Goal: Task Accomplishment & Management: Use online tool/utility

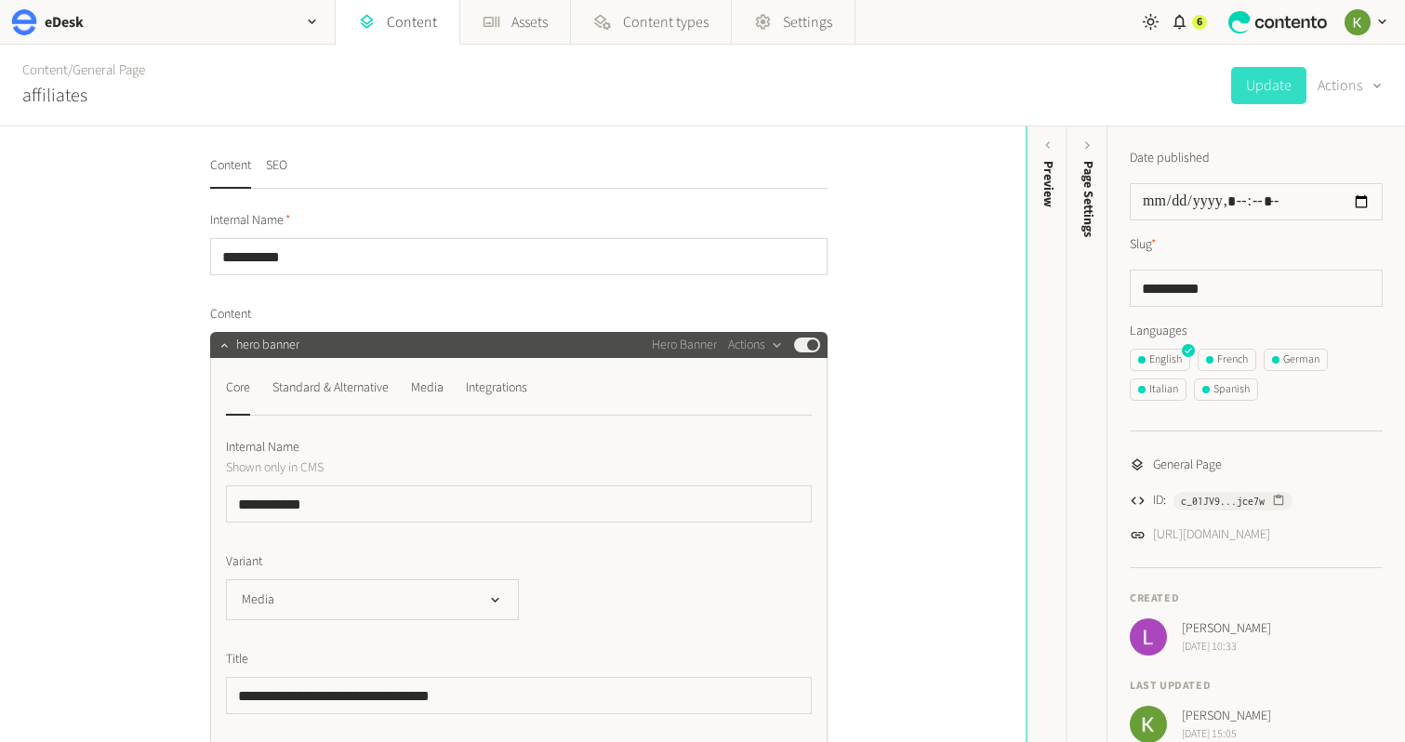
scroll to position [2, 0]
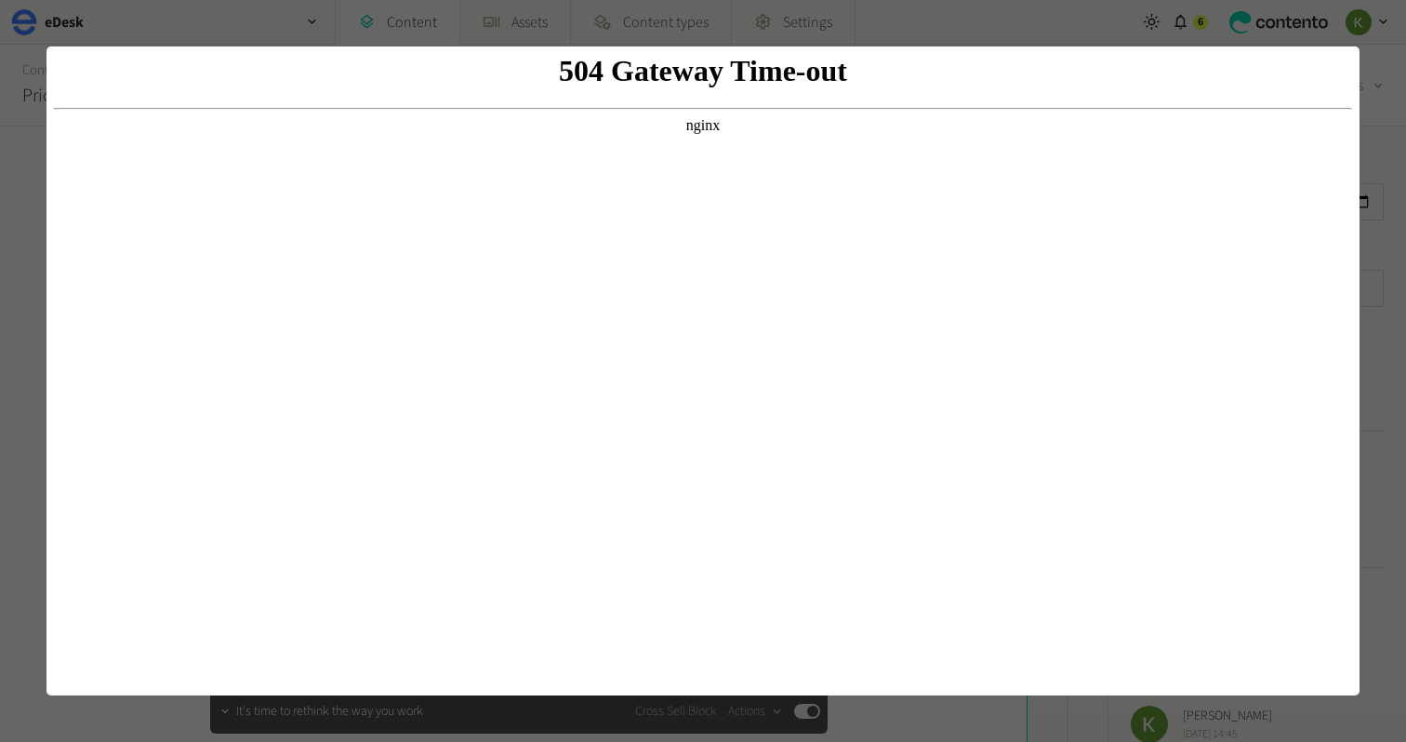
click at [1356, 138] on html "504 Gateway Time-out nginx" at bounding box center [703, 371] width 1313 height 649
click at [1396, 118] on div at bounding box center [703, 371] width 1406 height 742
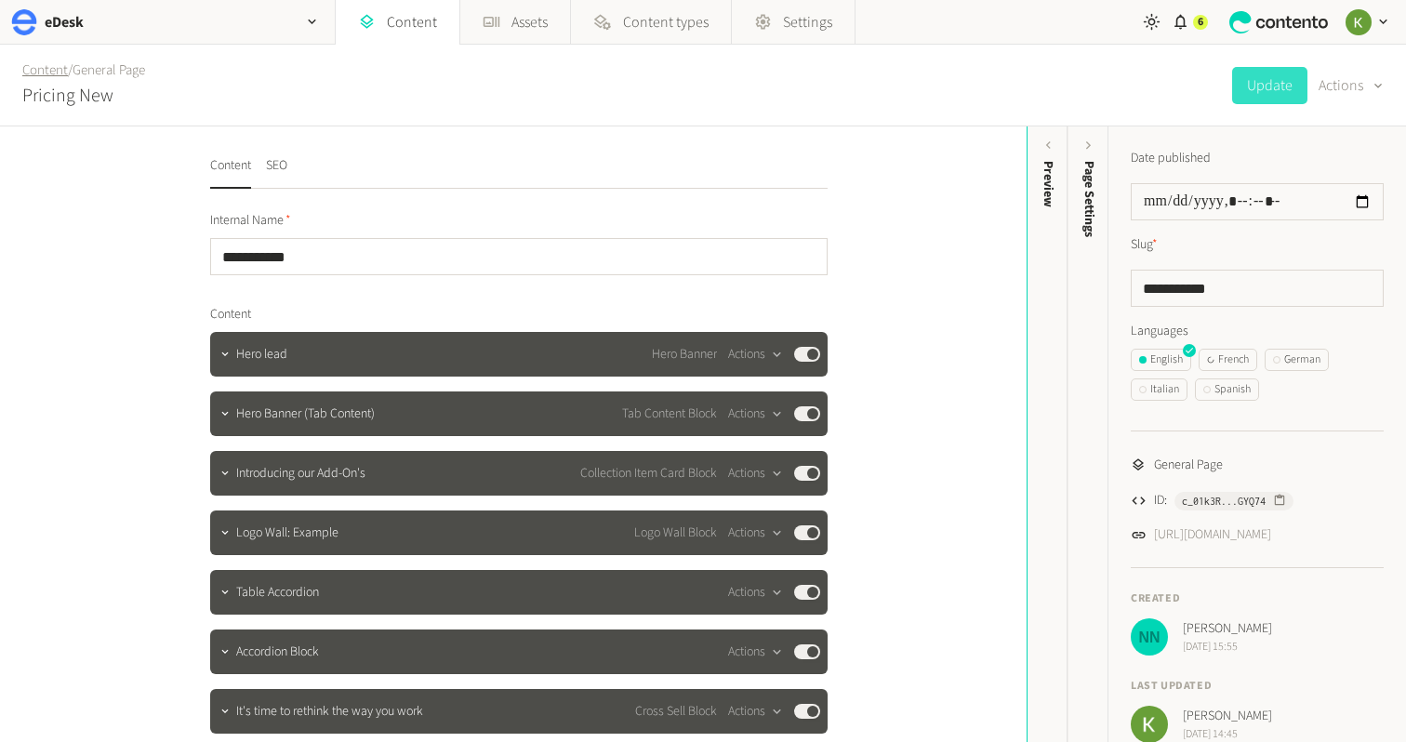
click at [47, 74] on link "Content" at bounding box center [45, 70] width 46 height 20
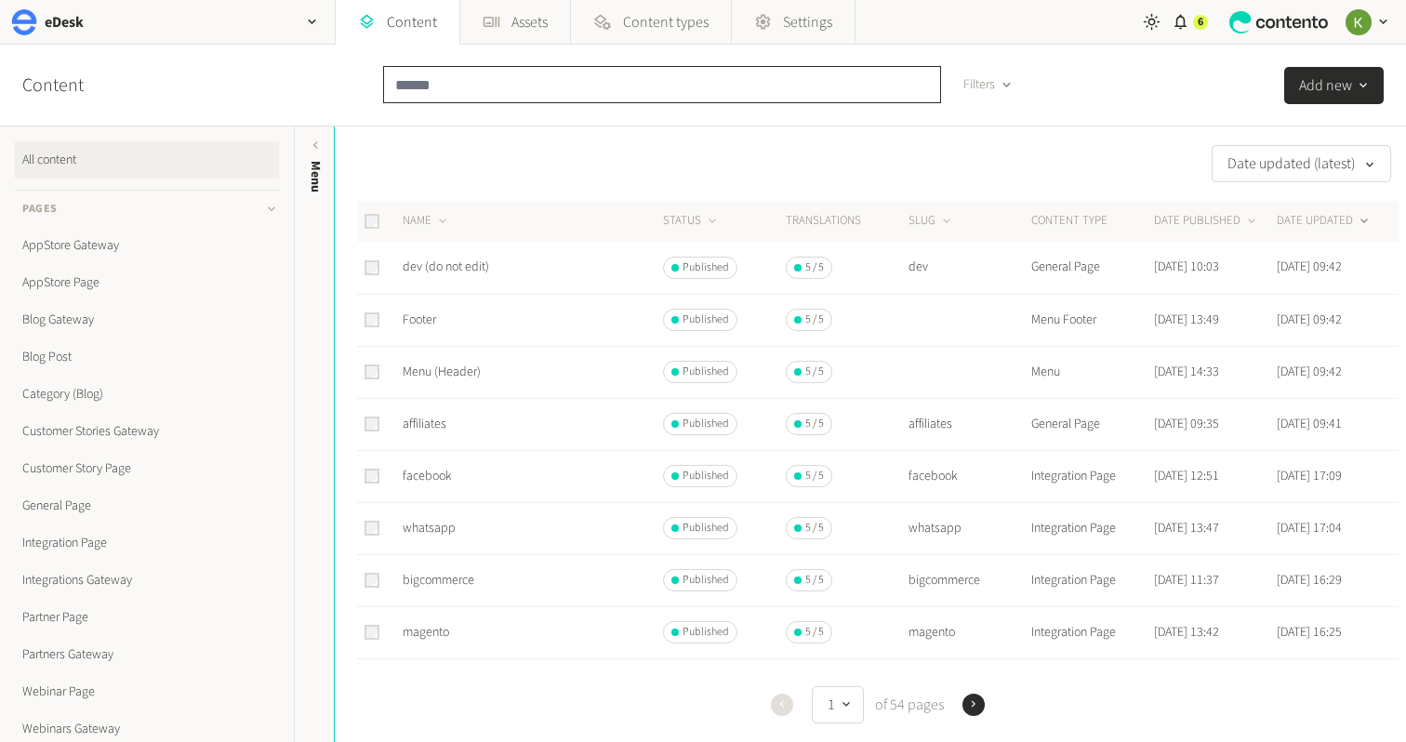
click at [469, 78] on input "text" at bounding box center [662, 84] width 558 height 37
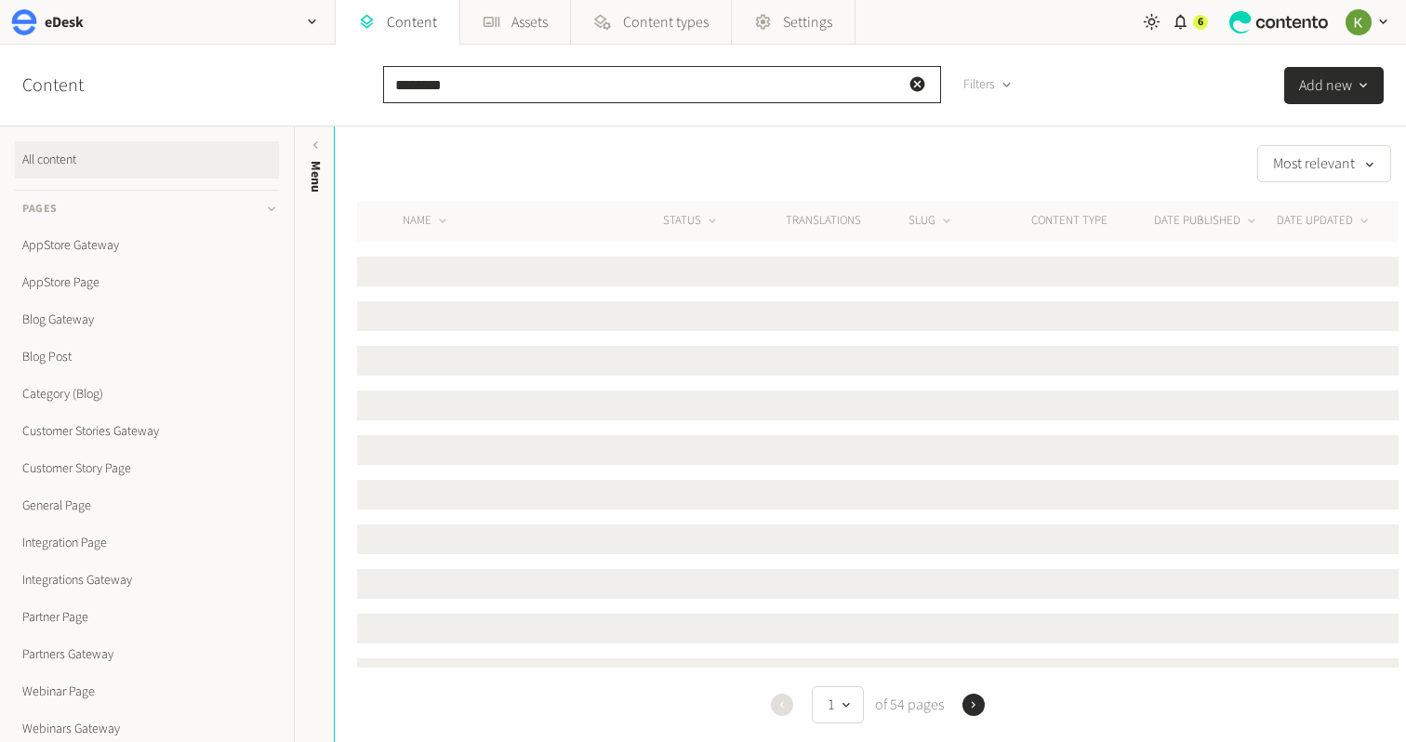
type input "********"
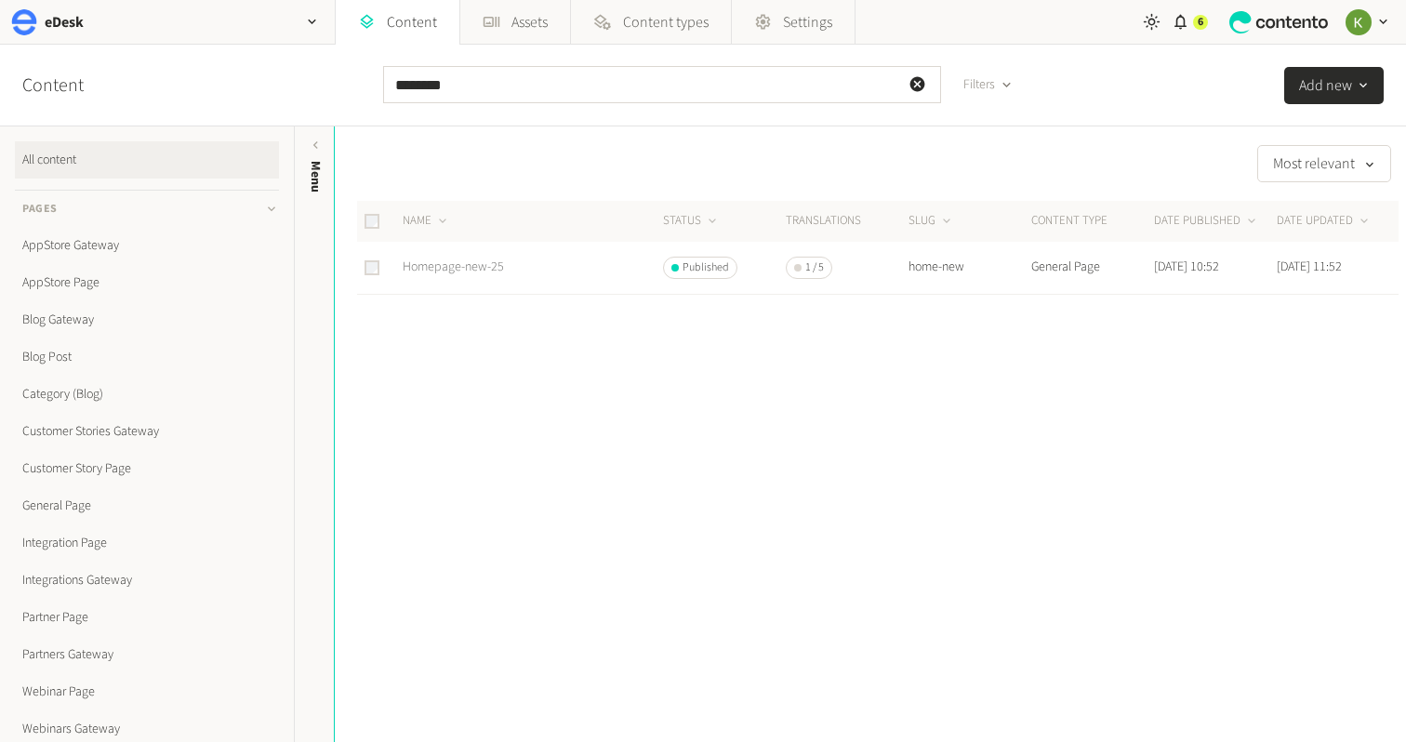
click at [445, 265] on link "Homepage-new-25" at bounding box center [453, 267] width 101 height 19
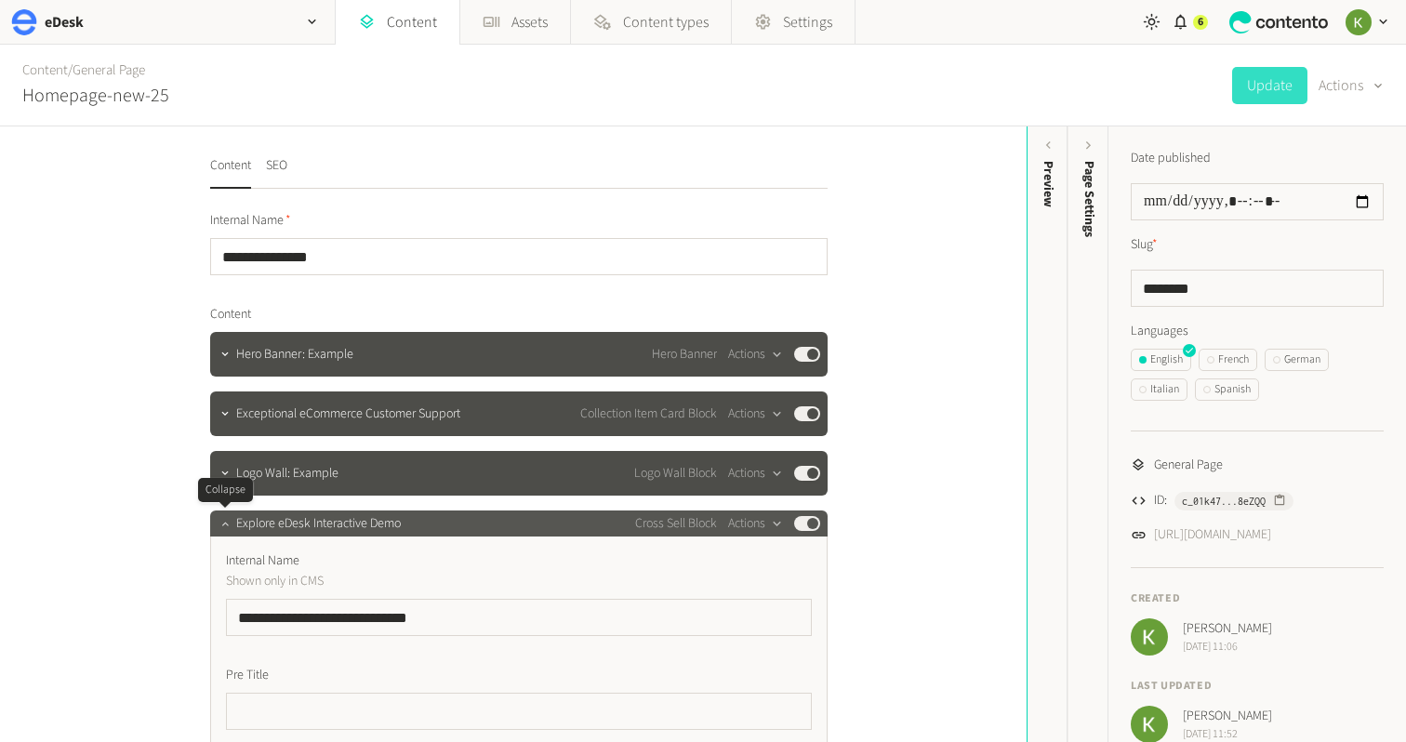
click at [224, 526] on icon "button" at bounding box center [225, 523] width 13 height 13
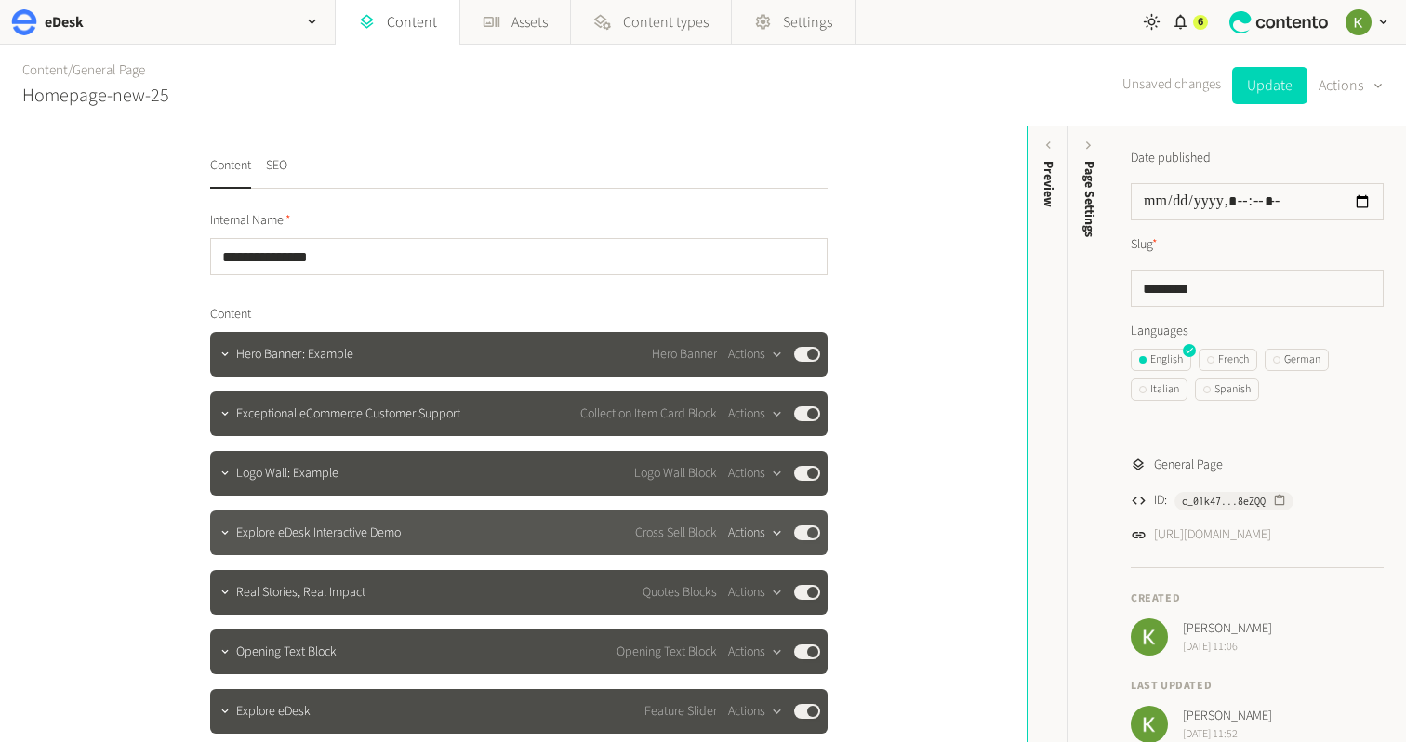
click at [758, 539] on button "Actions" at bounding box center [755, 533] width 55 height 22
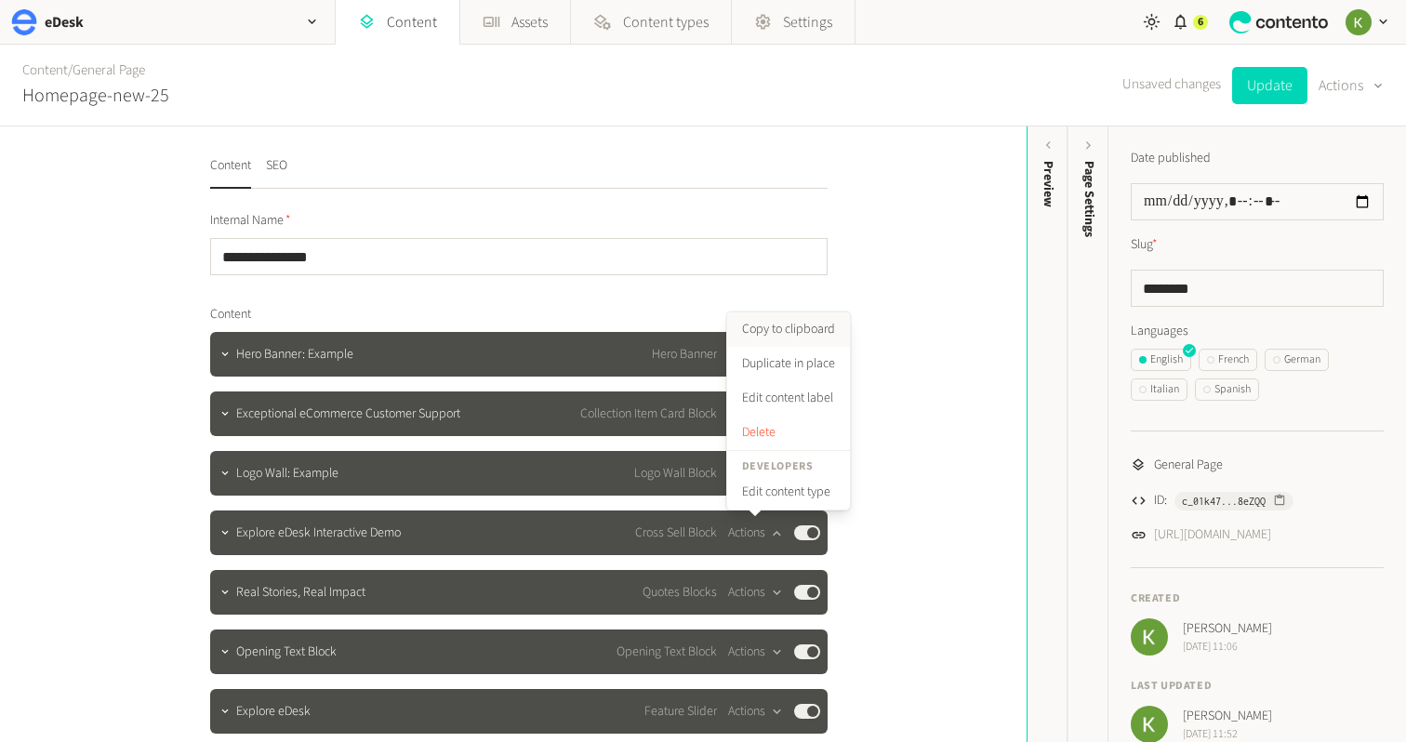
click at [797, 328] on button "Copy to clipboard" at bounding box center [788, 330] width 123 height 34
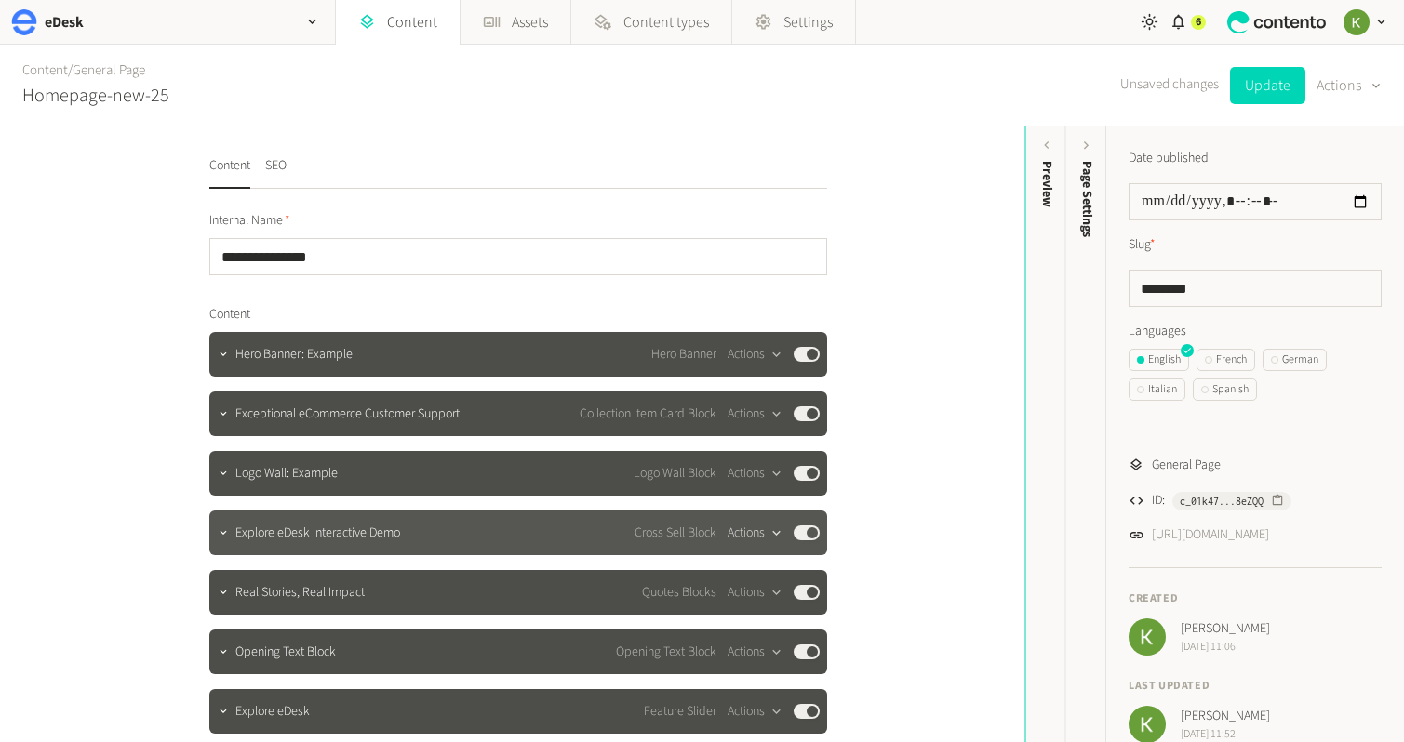
click at [755, 532] on button "Actions" at bounding box center [754, 533] width 55 height 22
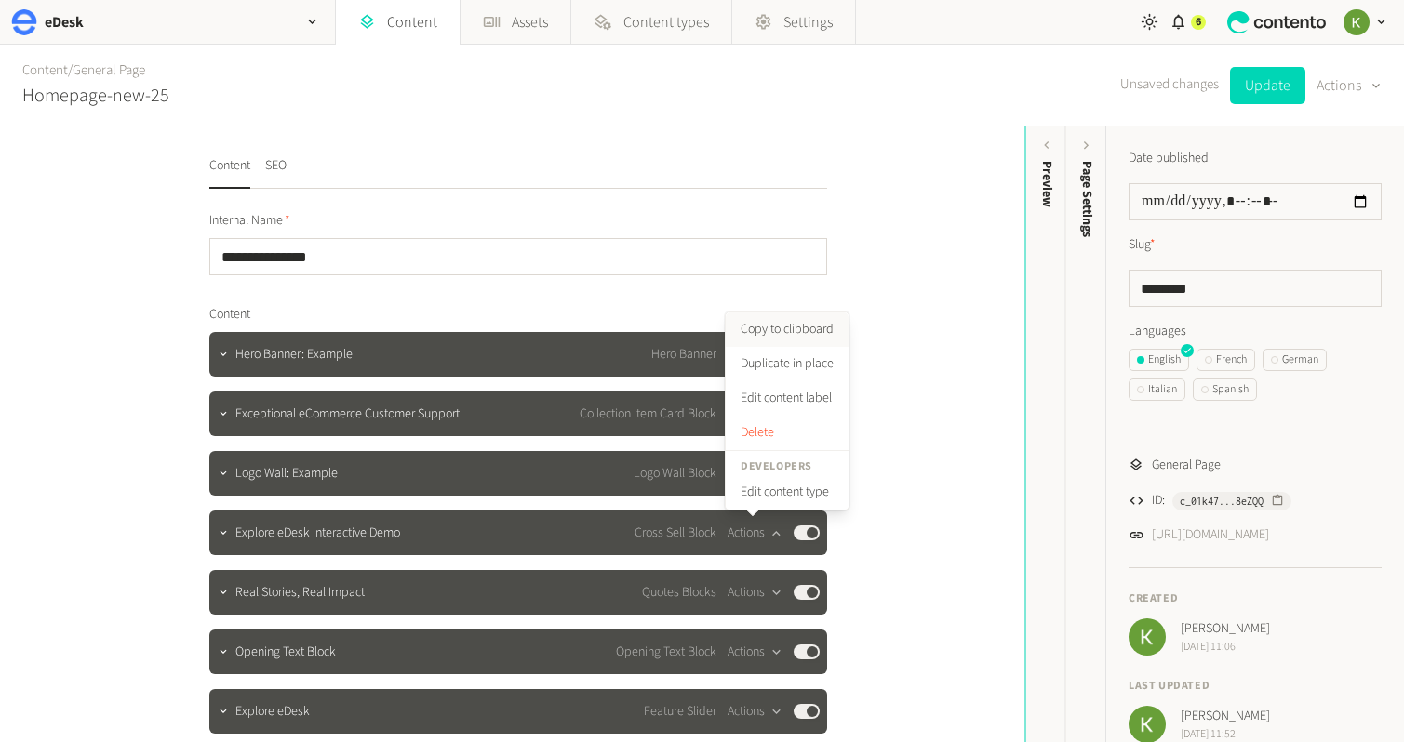
click at [793, 326] on button "Copy to clipboard" at bounding box center [786, 330] width 123 height 34
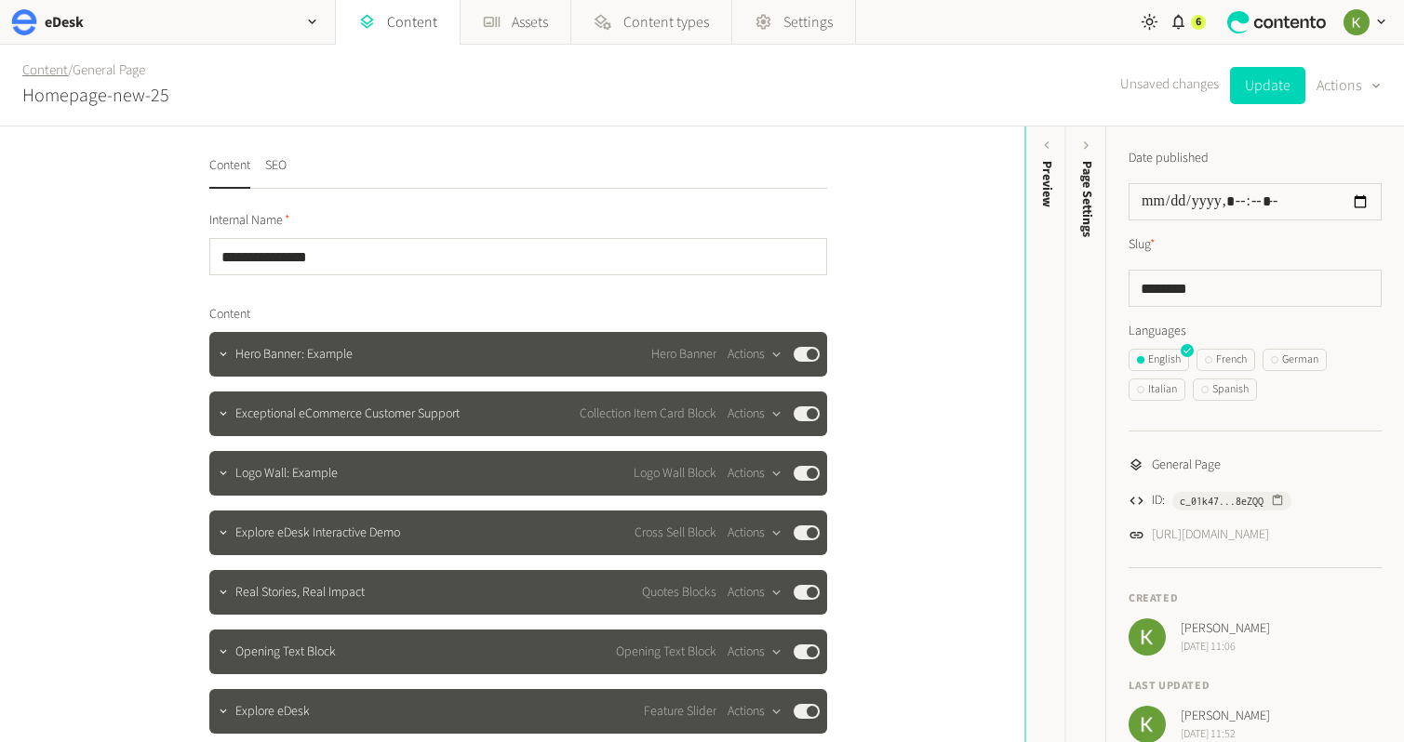
click at [44, 75] on link "Content" at bounding box center [45, 70] width 46 height 20
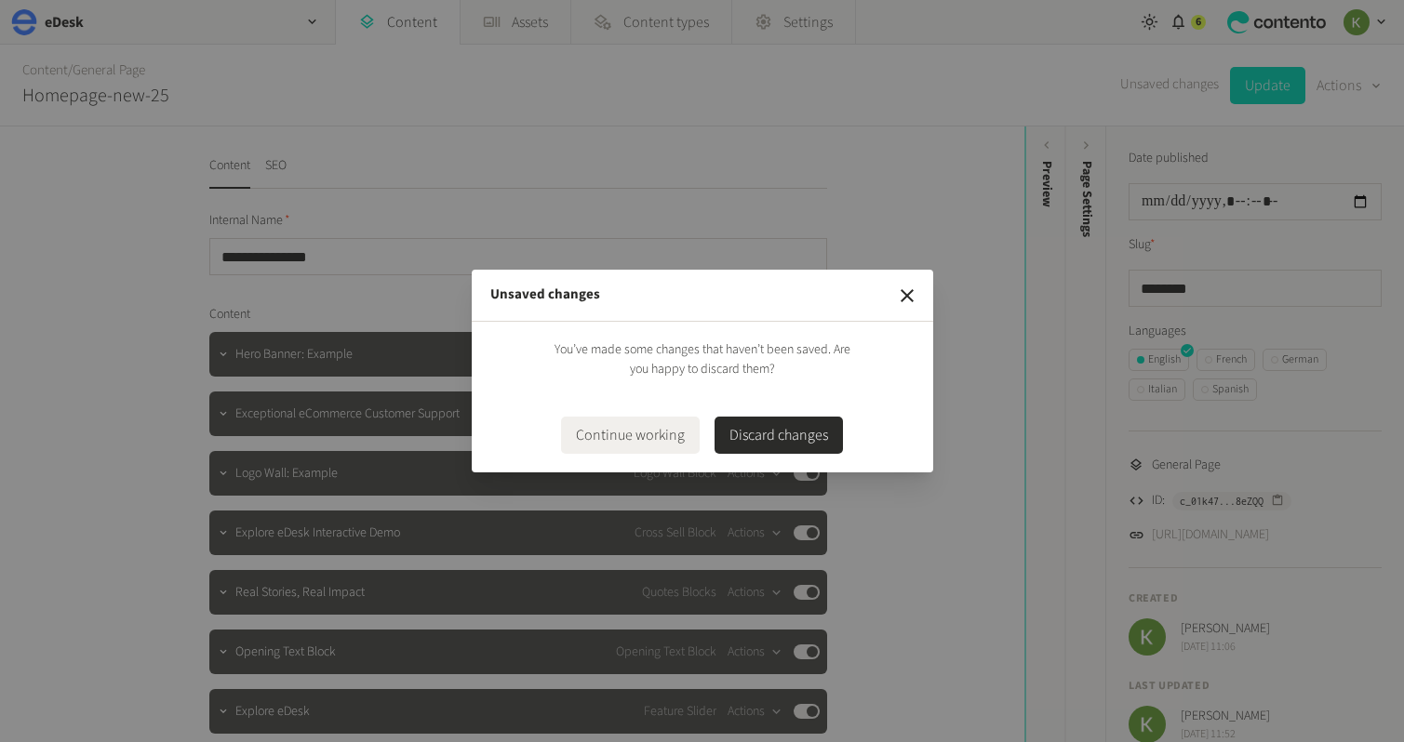
click at [787, 435] on button "Discard changes" at bounding box center [778, 435] width 128 height 37
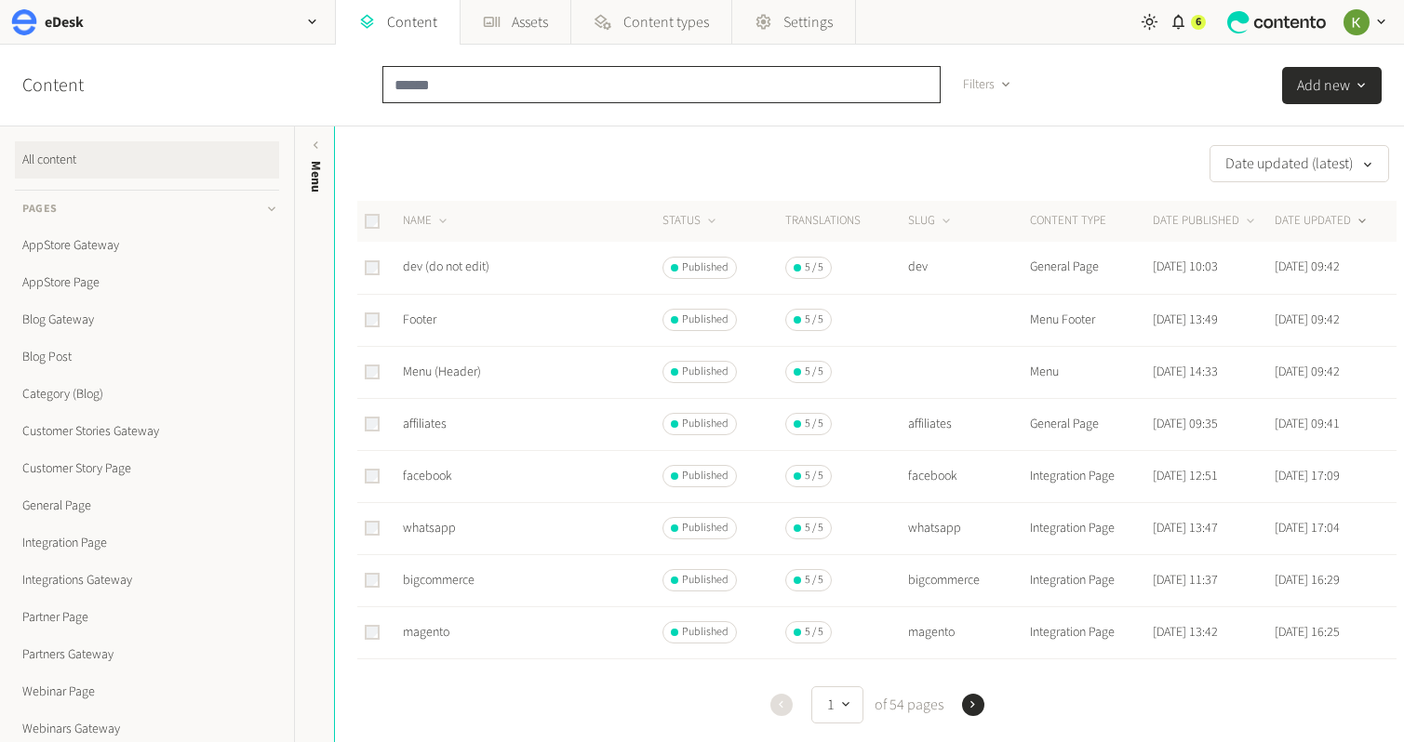
click at [554, 85] on input "text" at bounding box center [661, 84] width 558 height 37
type input "****"
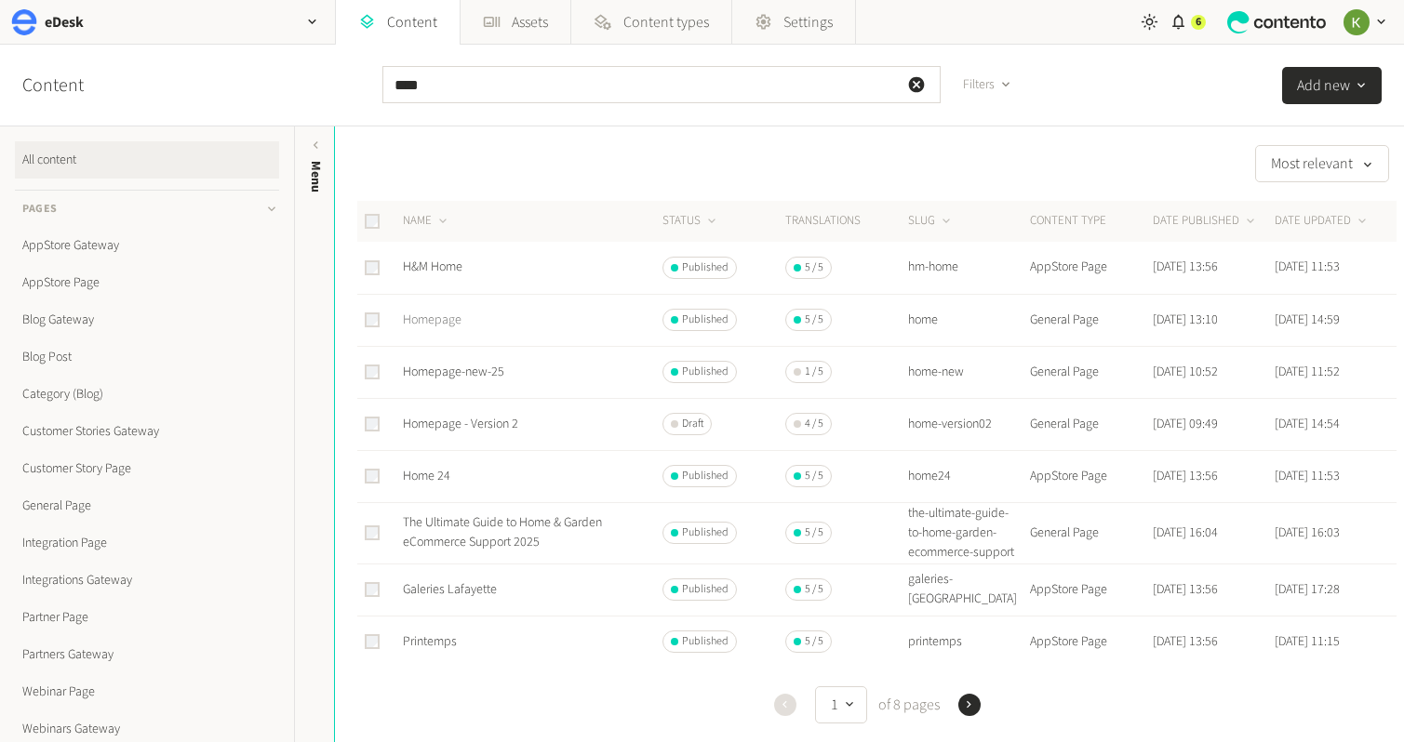
click at [443, 326] on link "Homepage" at bounding box center [432, 320] width 59 height 19
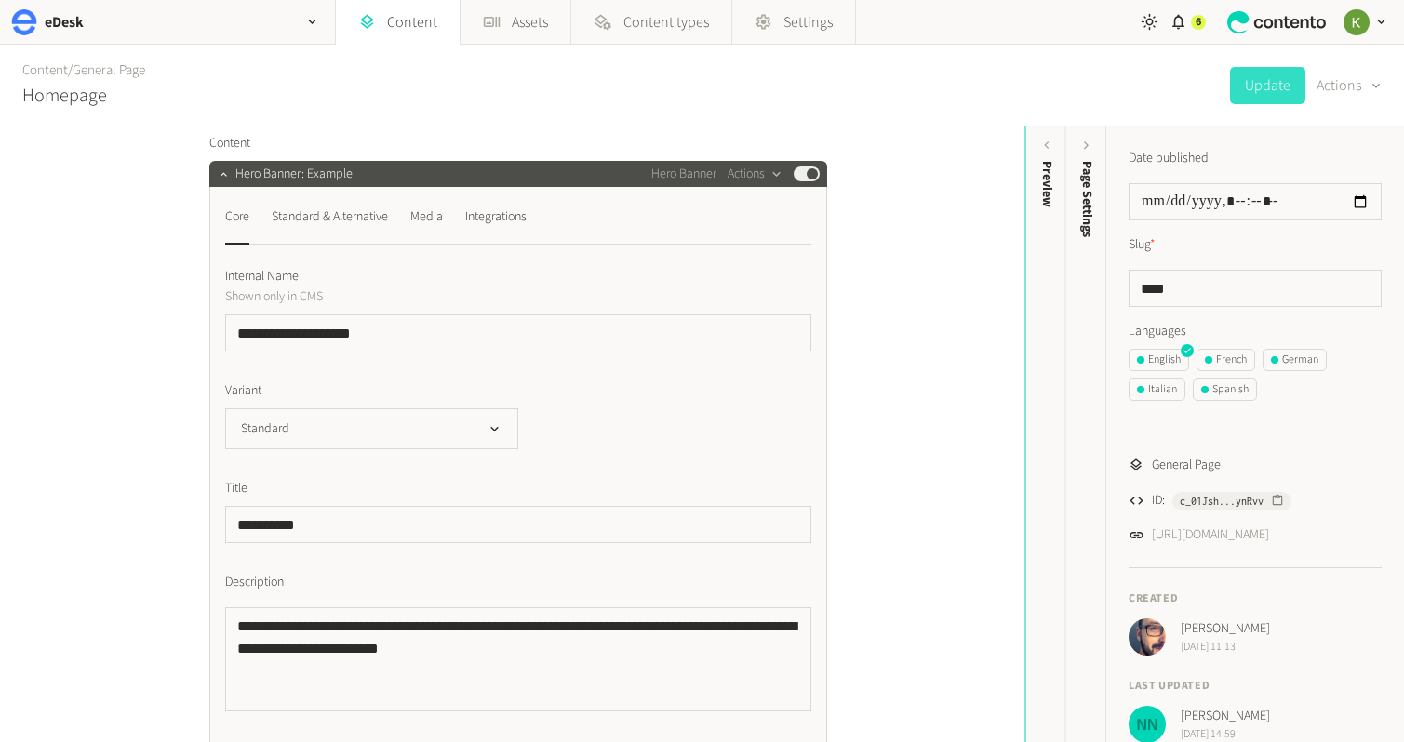
scroll to position [72, 0]
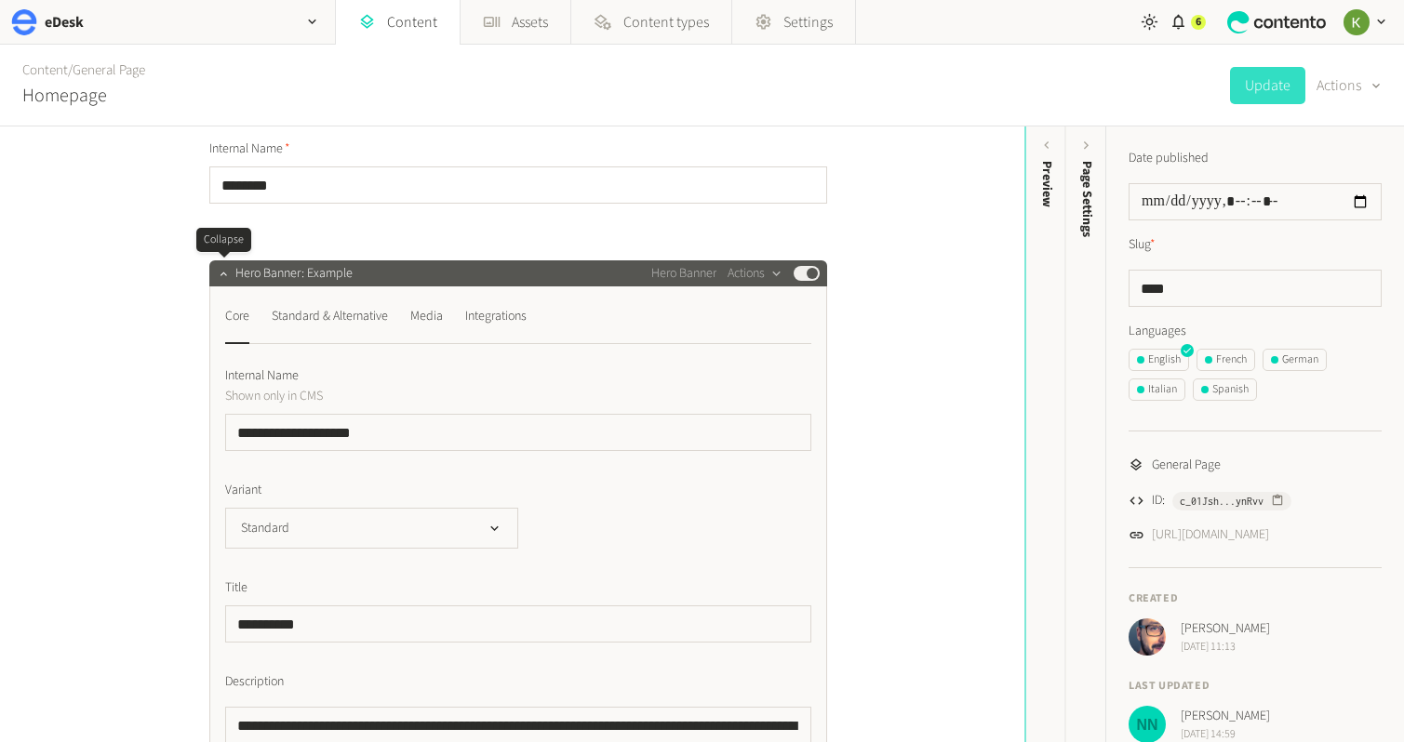
drag, startPoint x: 231, startPoint y: 279, endPoint x: 273, endPoint y: 273, distance: 42.4
click at [232, 279] on button "button" at bounding box center [224, 271] width 22 height 22
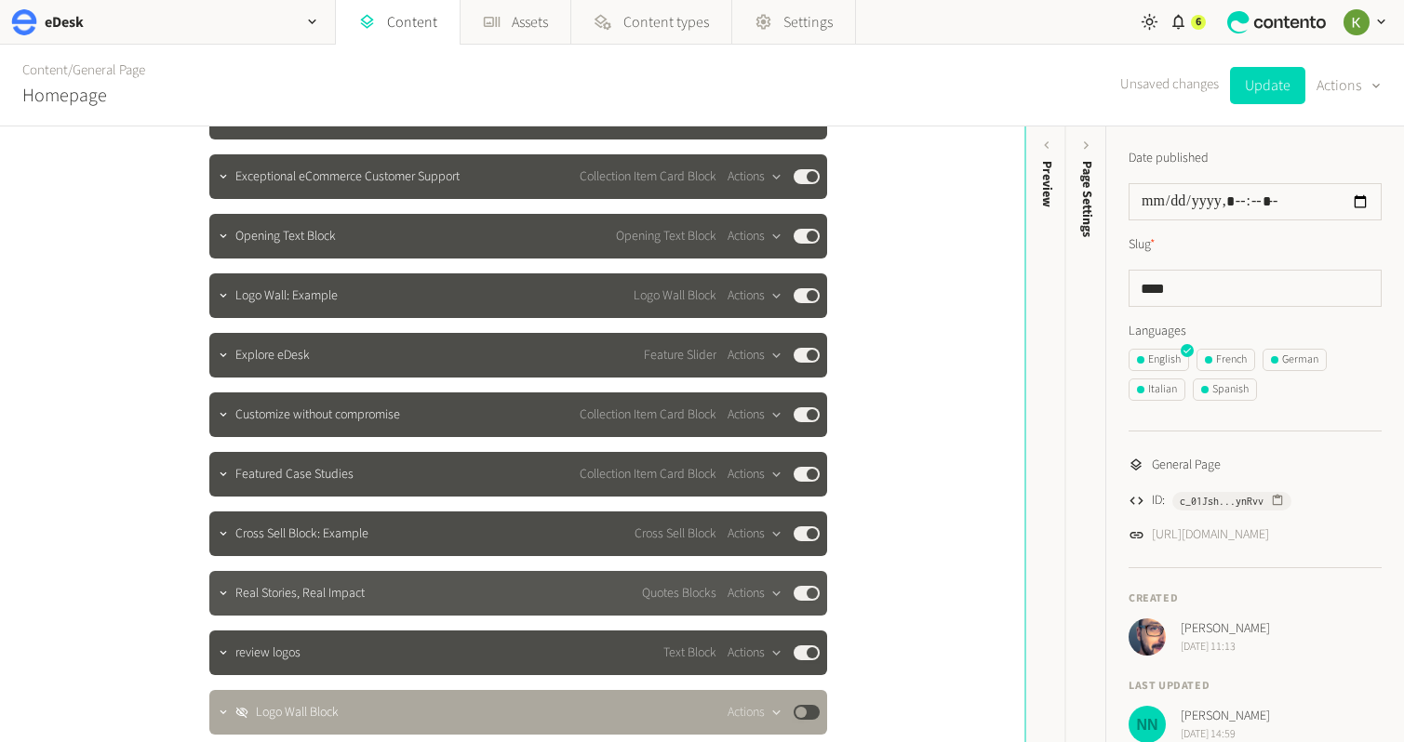
scroll to position [490, 0]
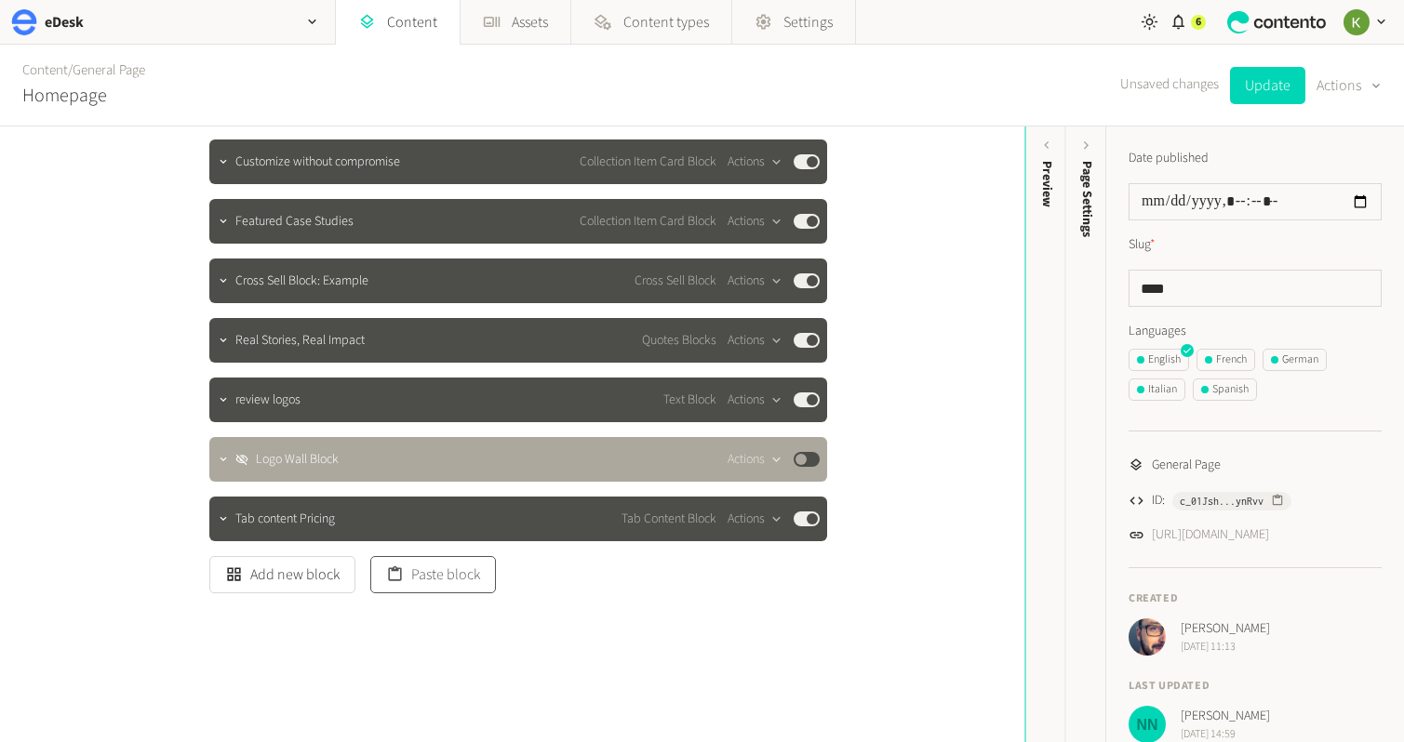
click at [428, 582] on button "Paste block" at bounding box center [433, 574] width 126 height 37
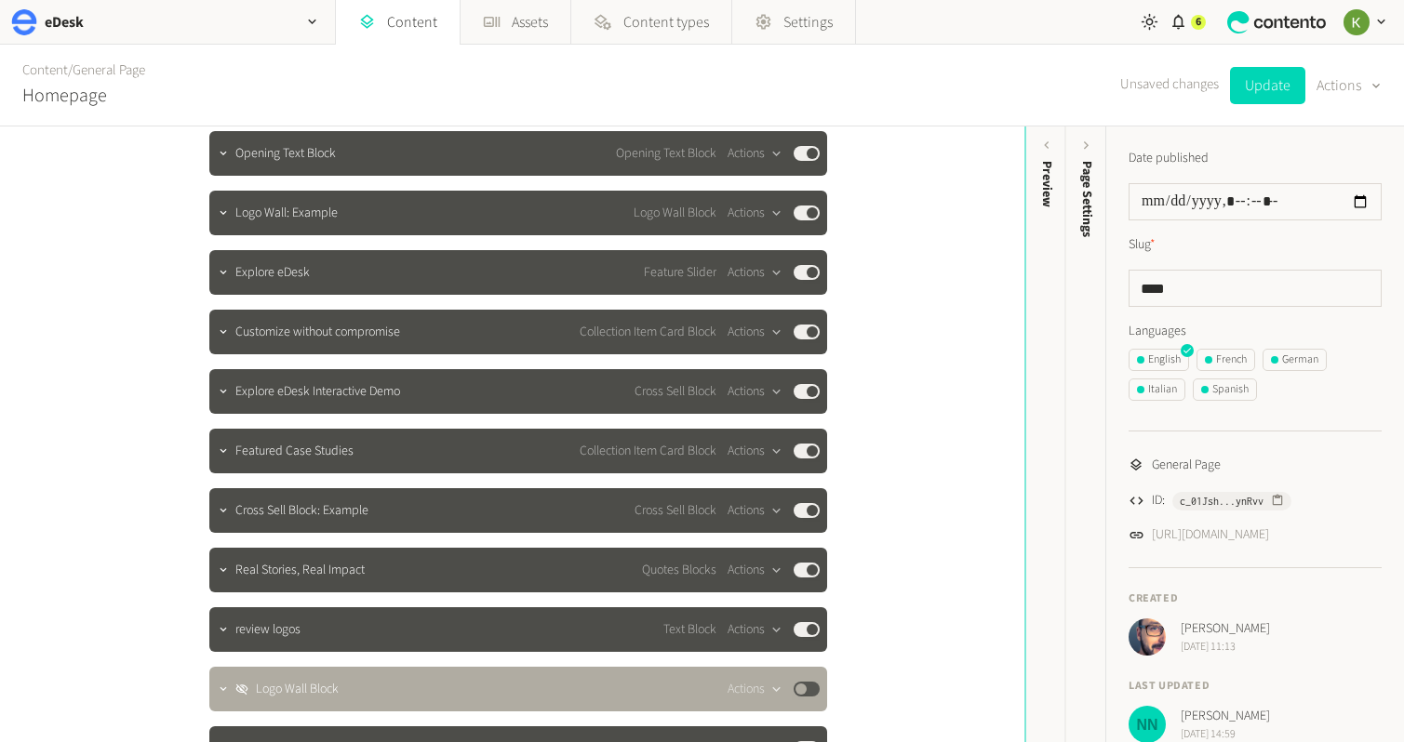
scroll to position [217, 0]
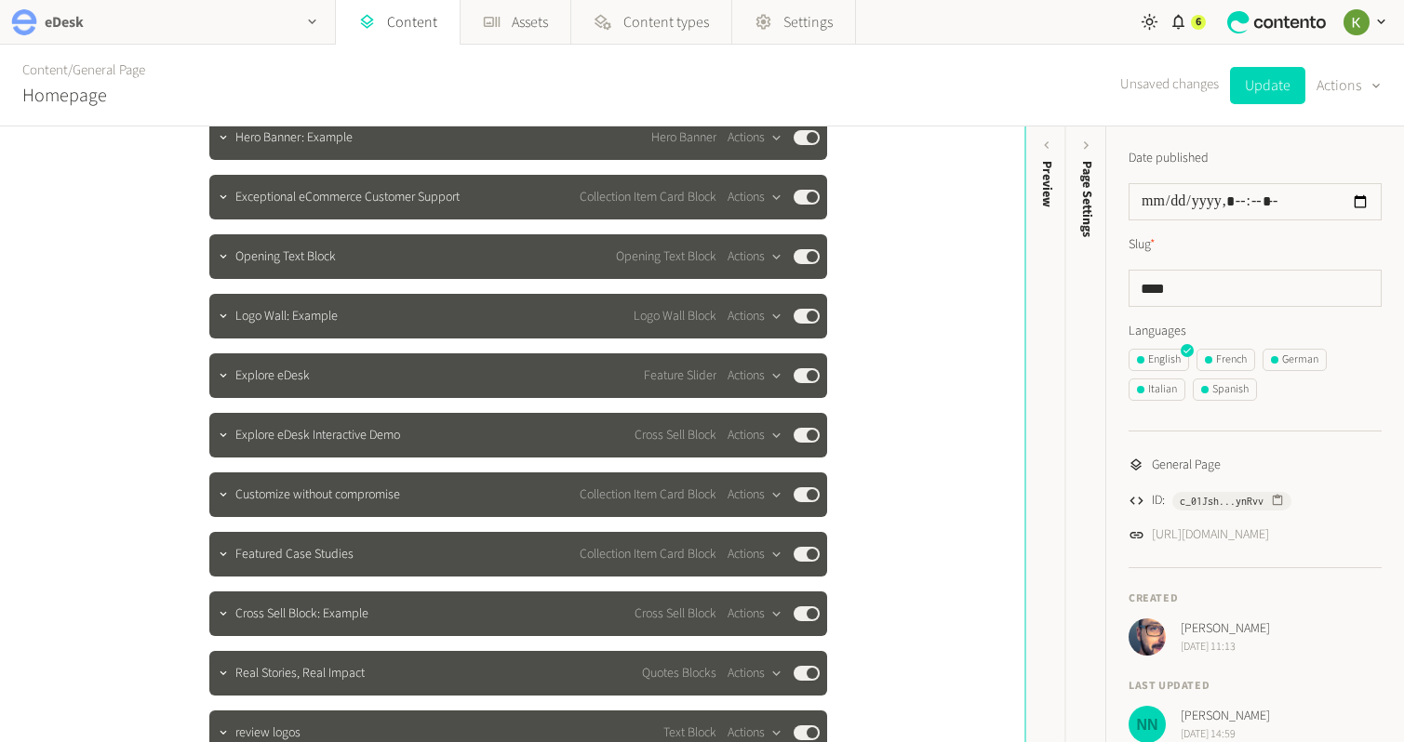
drag, startPoint x: 427, startPoint y: 500, endPoint x: 203, endPoint y: 0, distance: 548.3
click at [400, 444] on span "Explore eDesk Interactive Demo" at bounding box center [317, 436] width 165 height 20
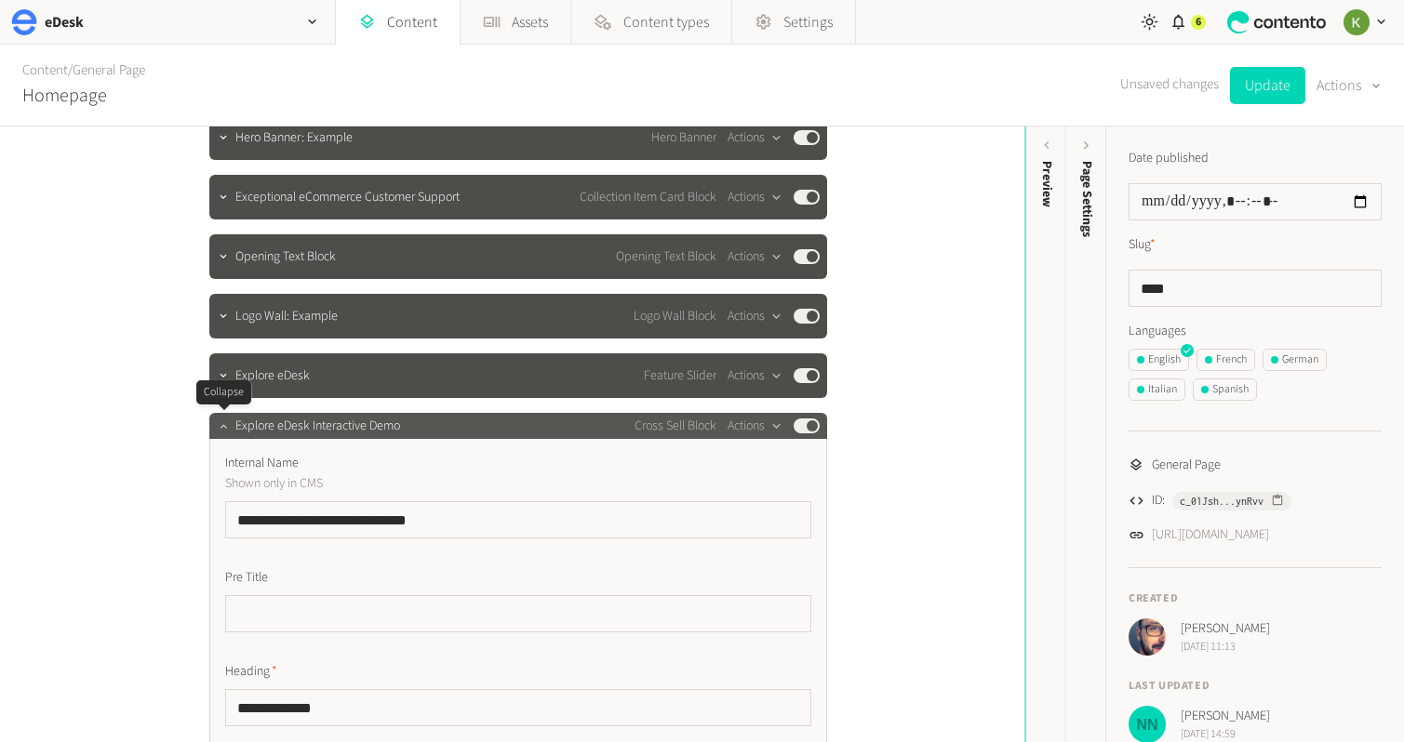
click at [226, 430] on icon "button" at bounding box center [223, 425] width 13 height 13
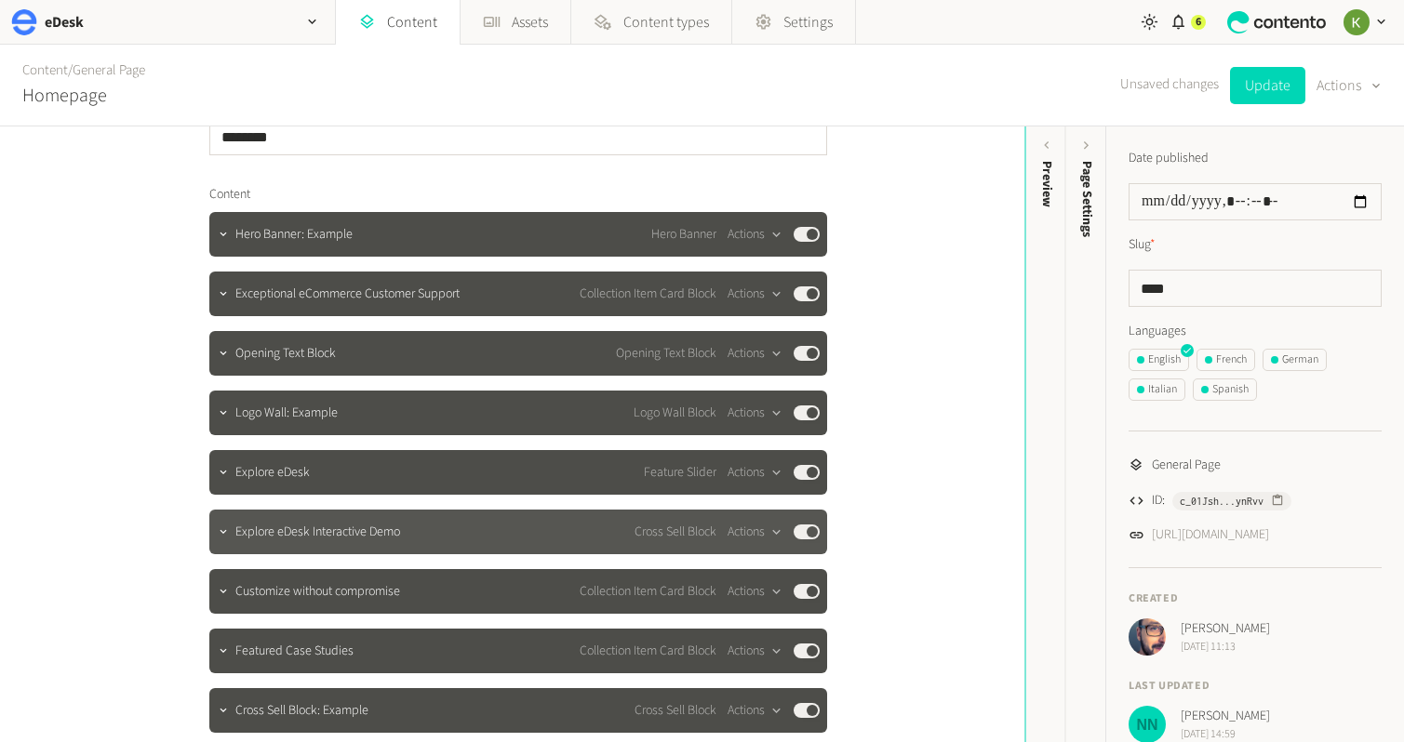
scroll to position [115, 0]
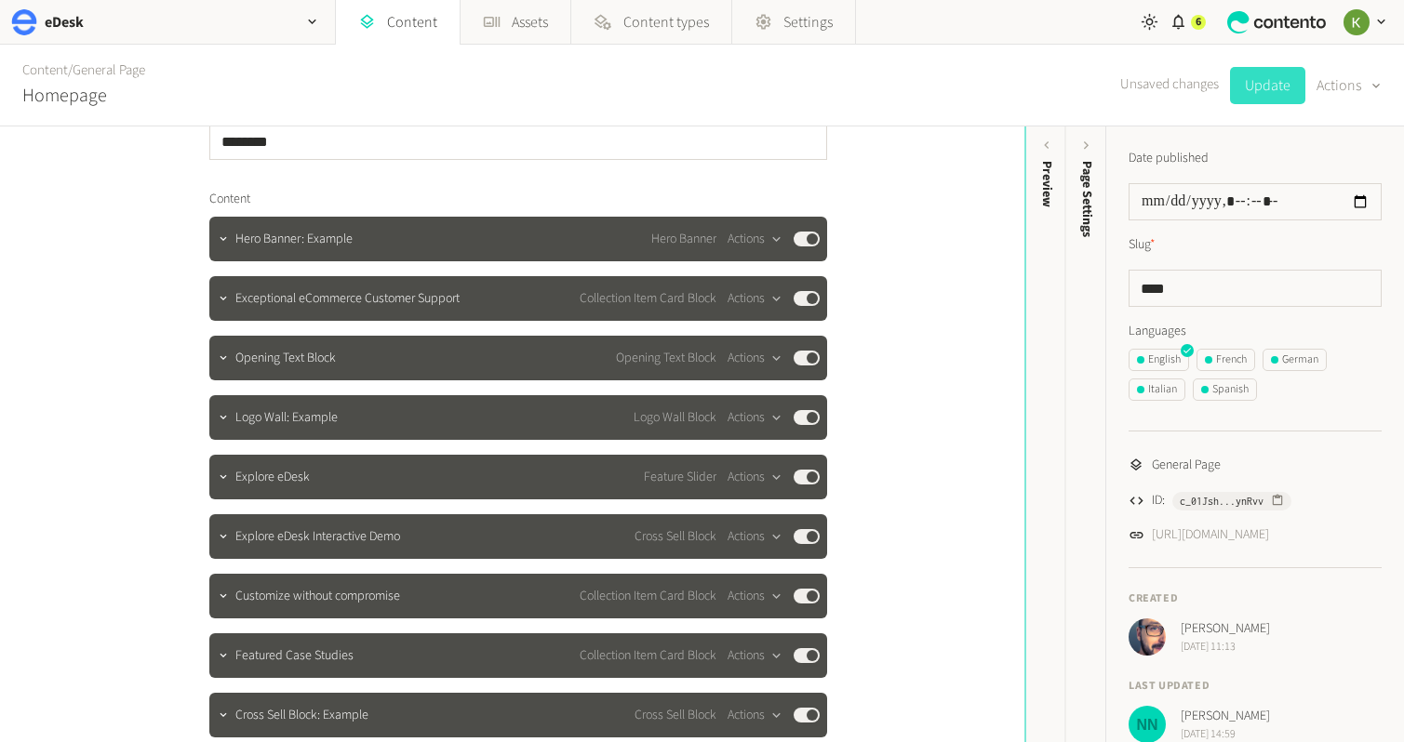
click at [1257, 85] on button "Update" at bounding box center [1267, 85] width 75 height 37
click at [49, 65] on link "Content" at bounding box center [45, 70] width 46 height 20
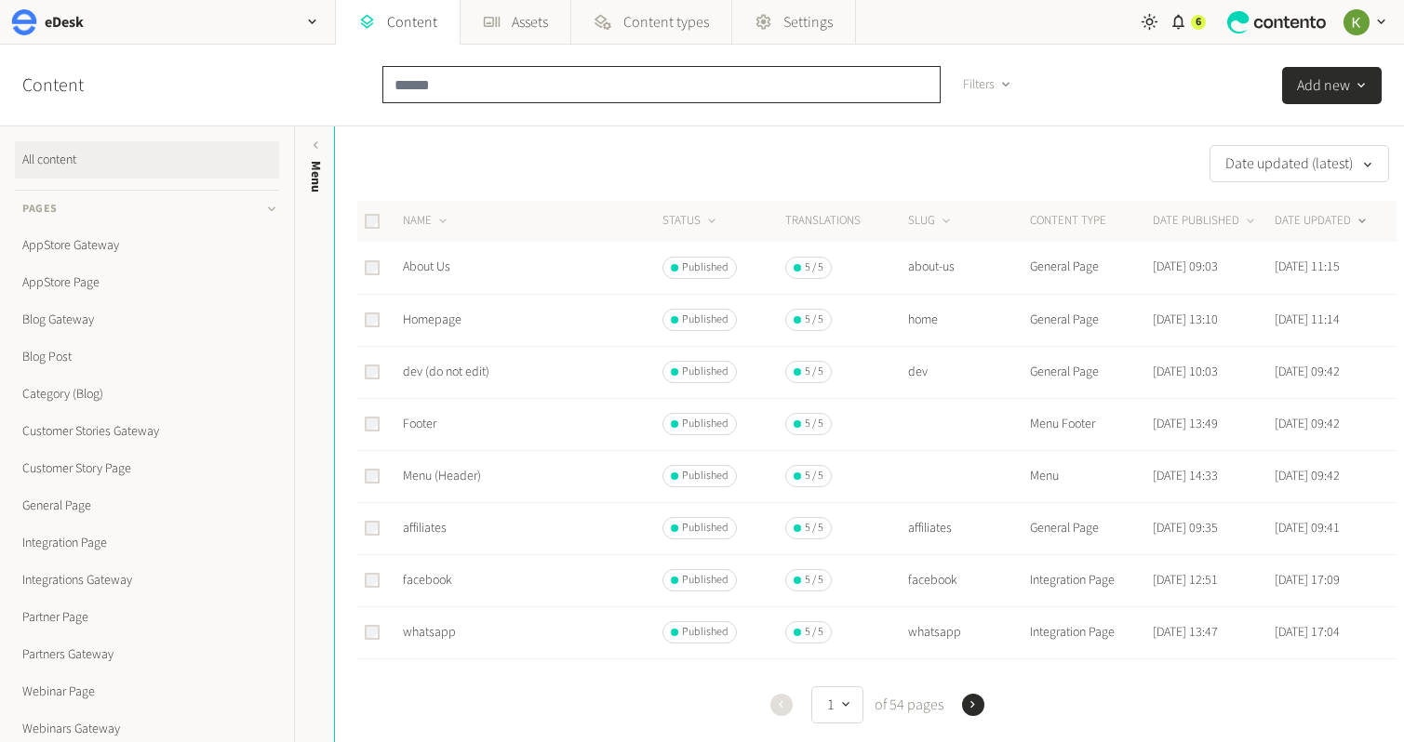
click at [481, 85] on input "text" at bounding box center [661, 84] width 558 height 37
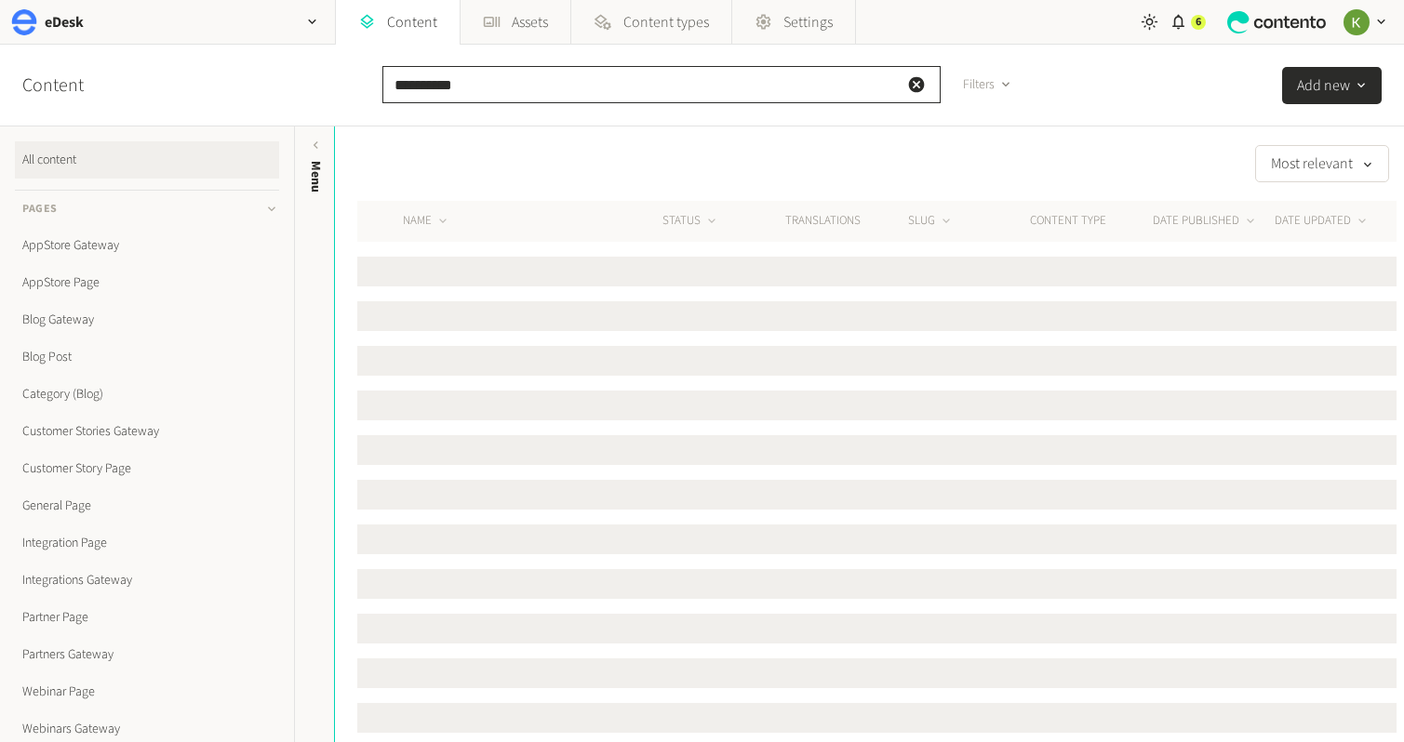
type input "**********"
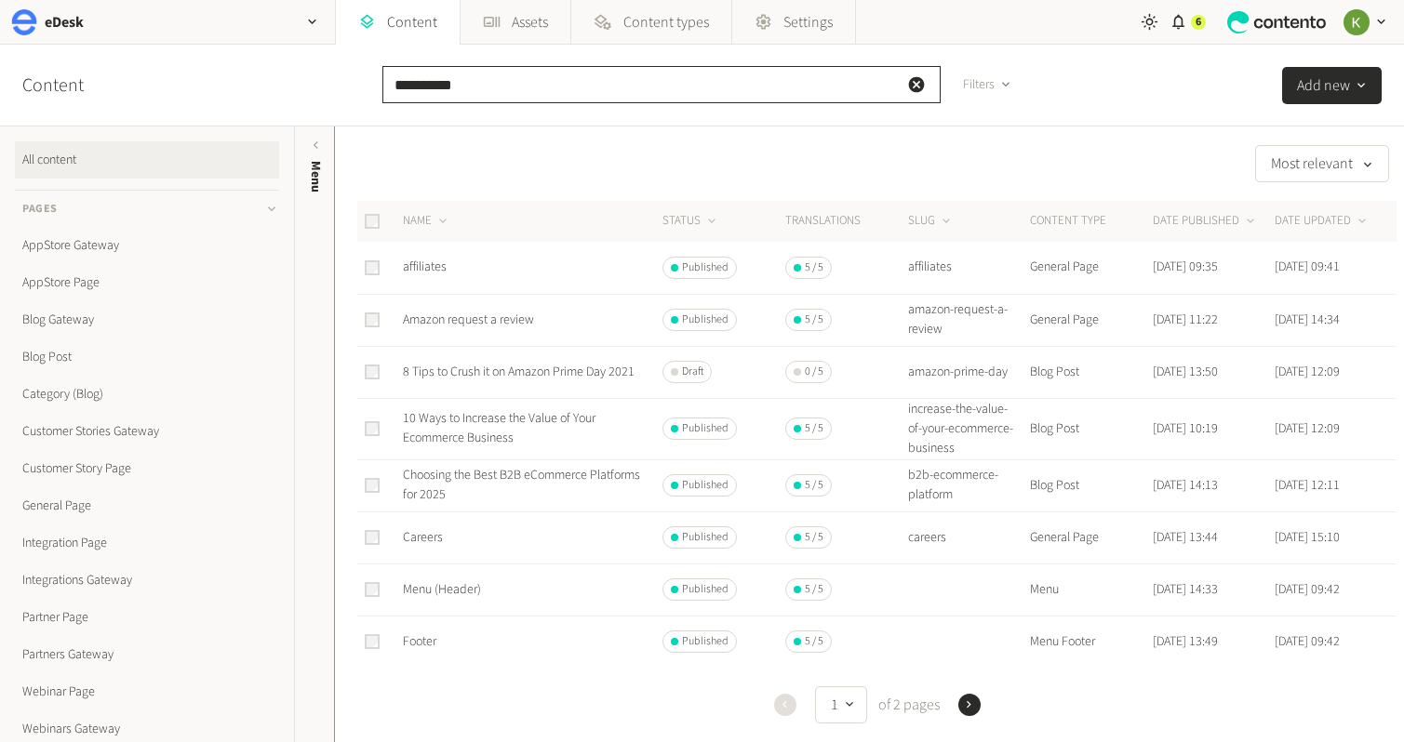
click at [432, 83] on input "**********" at bounding box center [661, 84] width 558 height 37
click at [425, 270] on link "affiliates" at bounding box center [425, 267] width 44 height 19
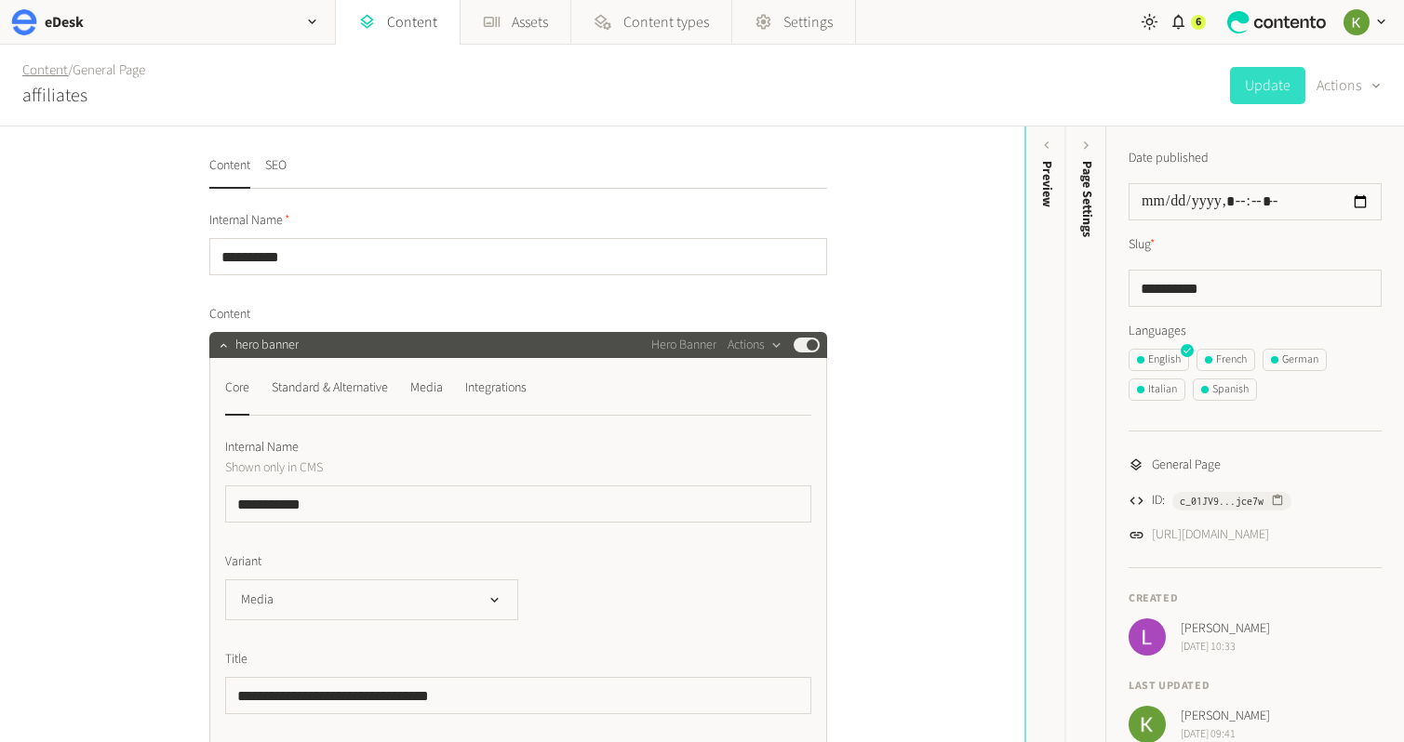
click at [33, 72] on link "Content" at bounding box center [45, 70] width 46 height 20
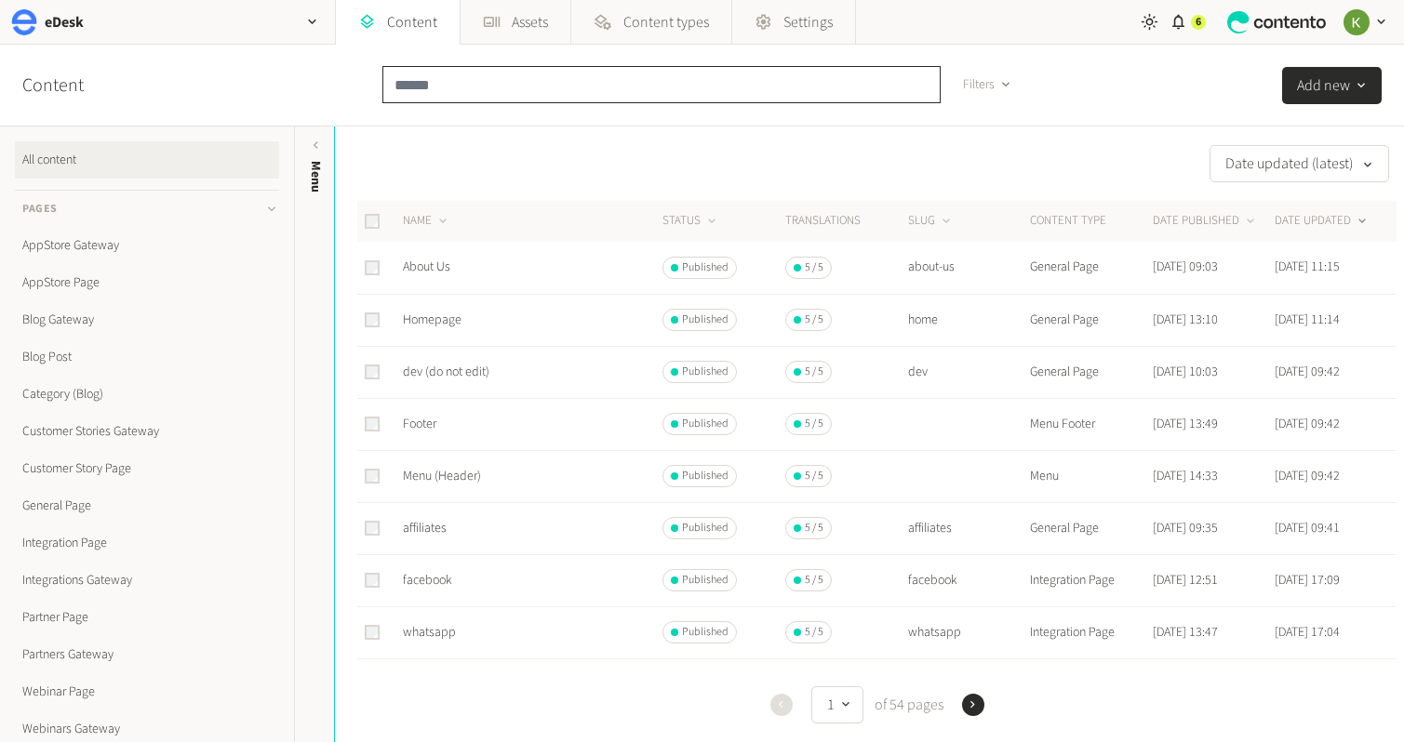
click at [477, 86] on input "text" at bounding box center [661, 84] width 558 height 37
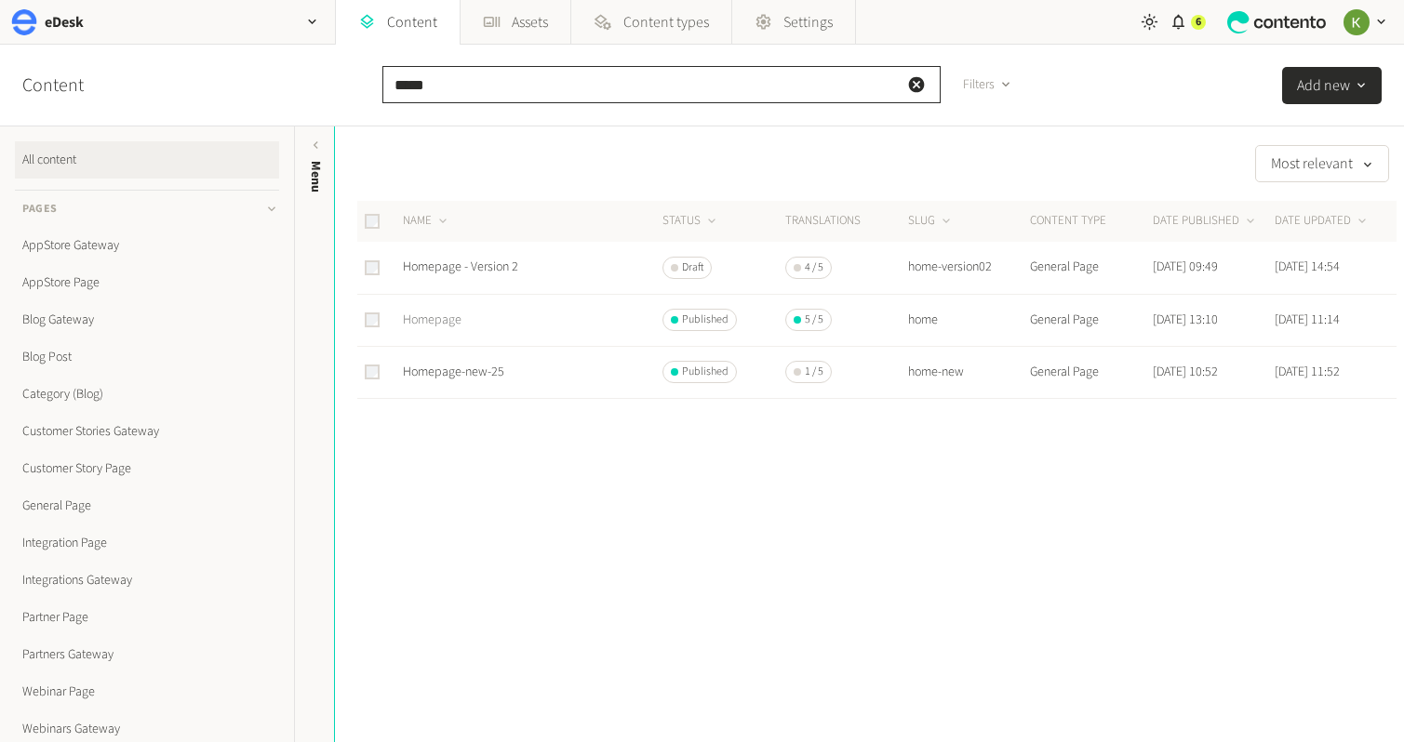
type input "*****"
click at [436, 319] on link "Homepage" at bounding box center [432, 320] width 59 height 19
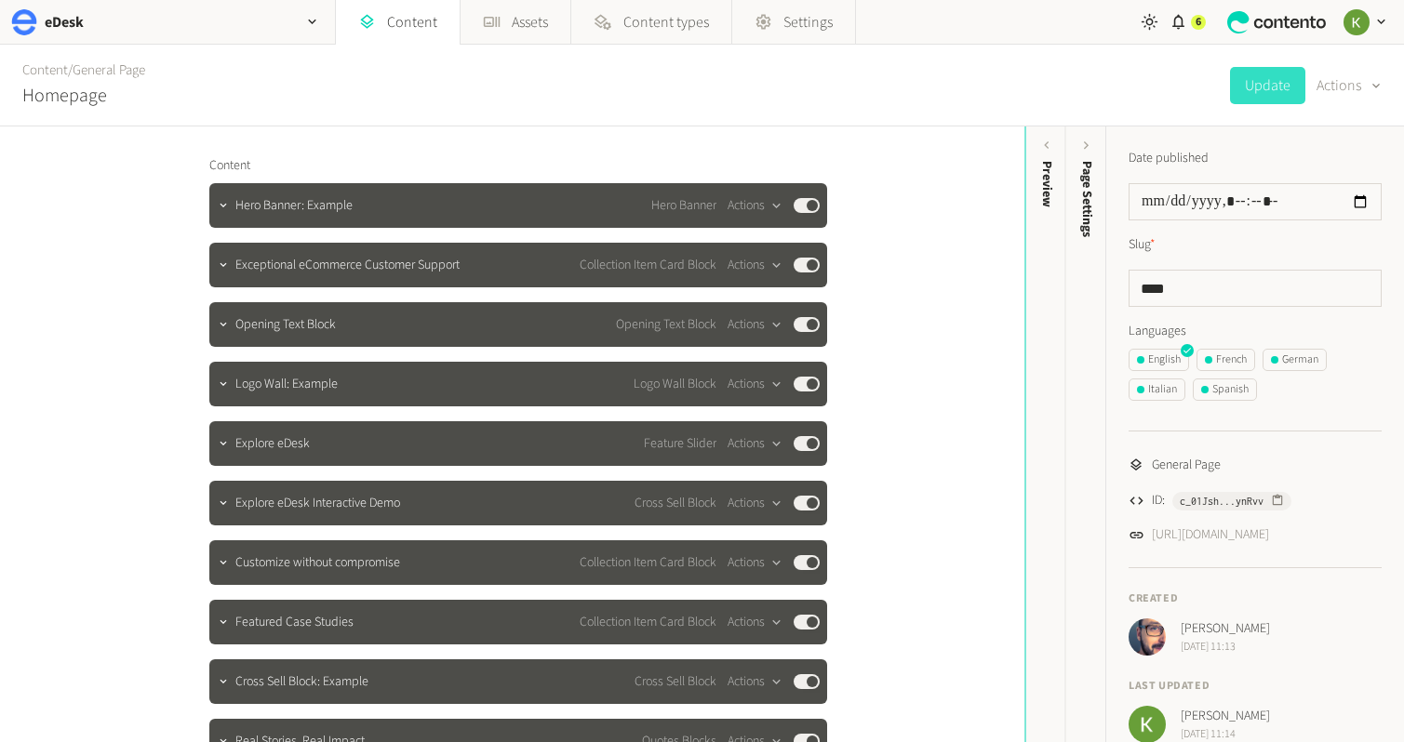
scroll to position [80, 0]
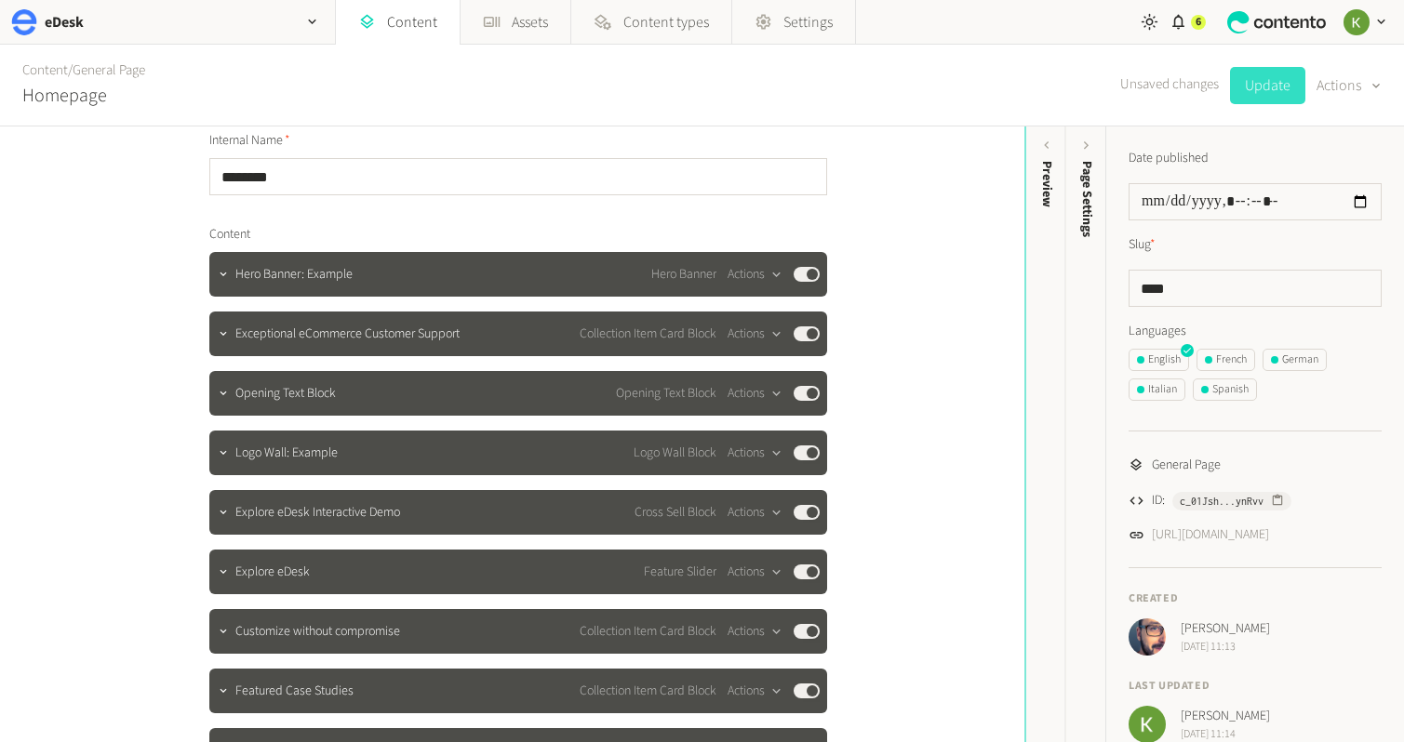
click at [1269, 93] on button "Update" at bounding box center [1267, 85] width 75 height 37
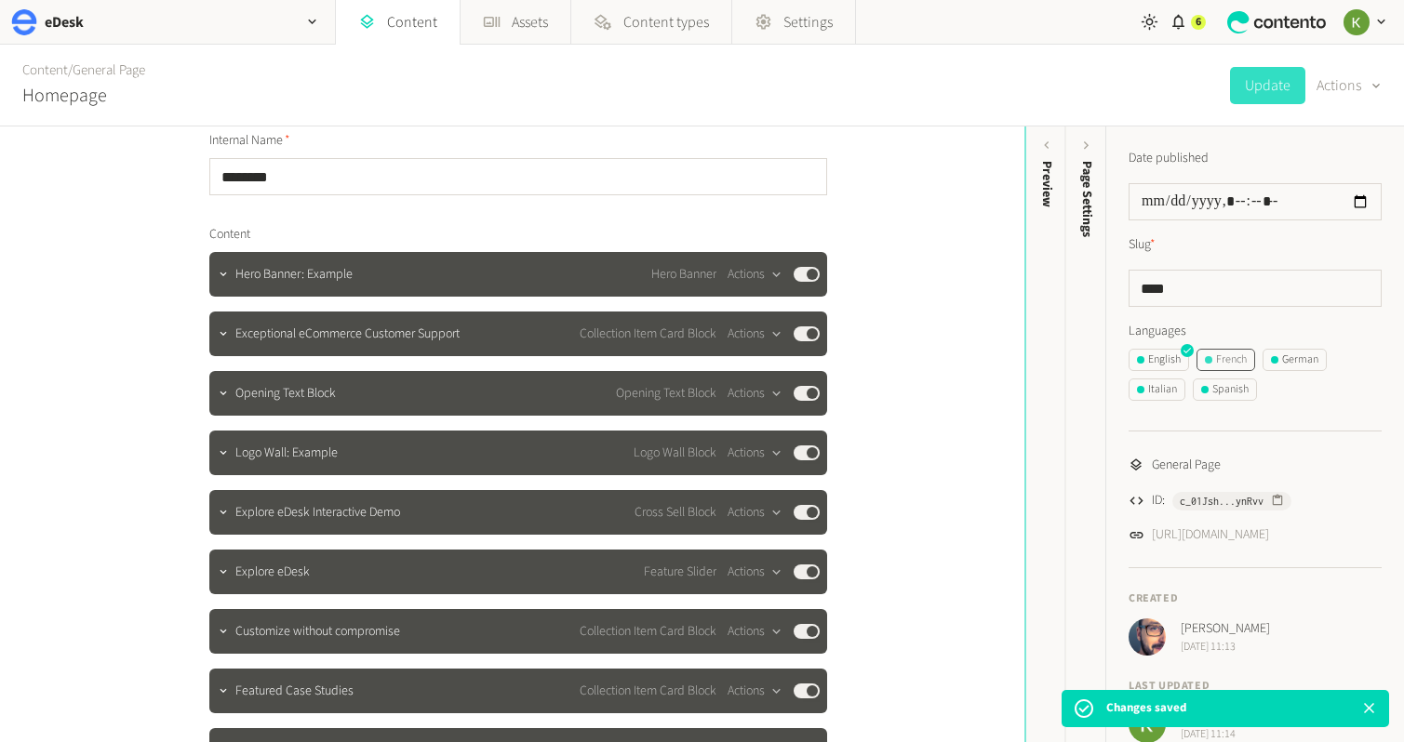
click at [1231, 362] on div "French" at bounding box center [1225, 360] width 42 height 17
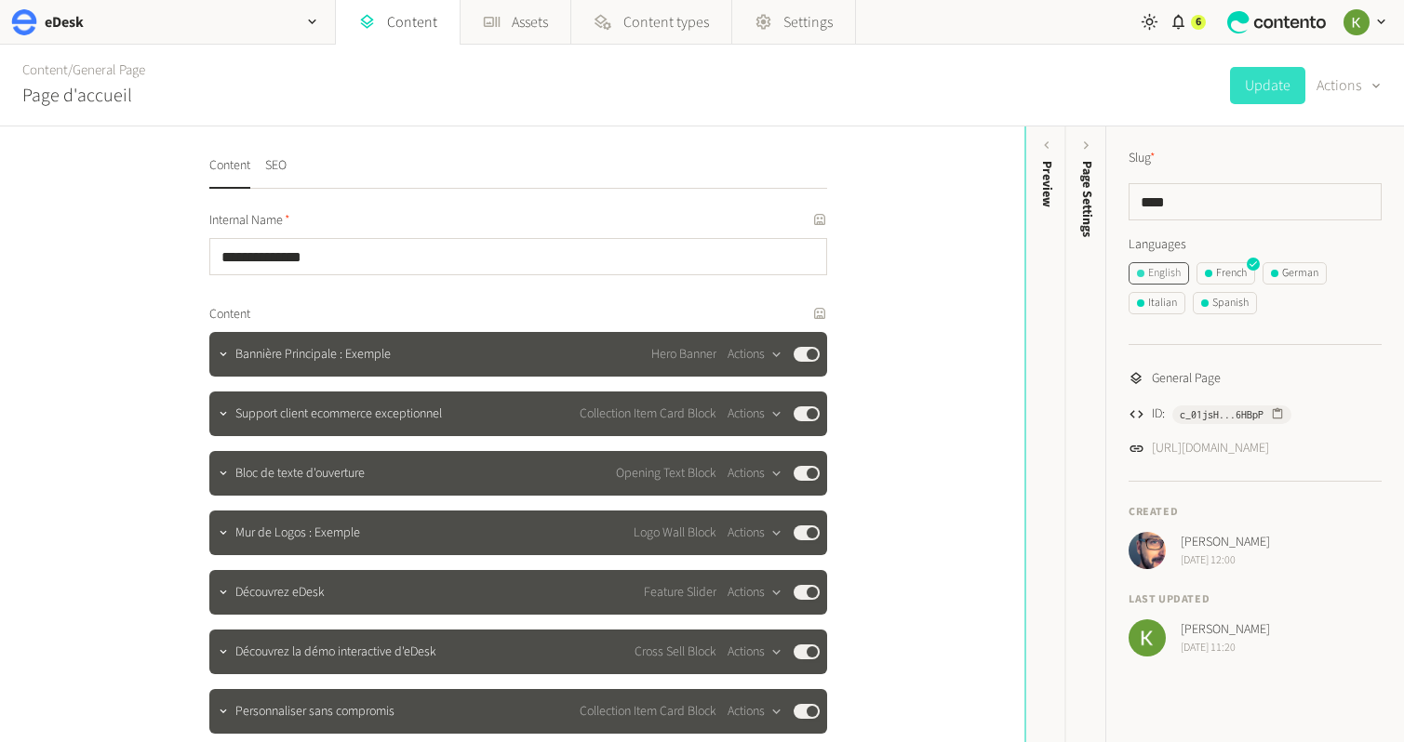
click at [1159, 272] on div "English" at bounding box center [1159, 273] width 44 height 17
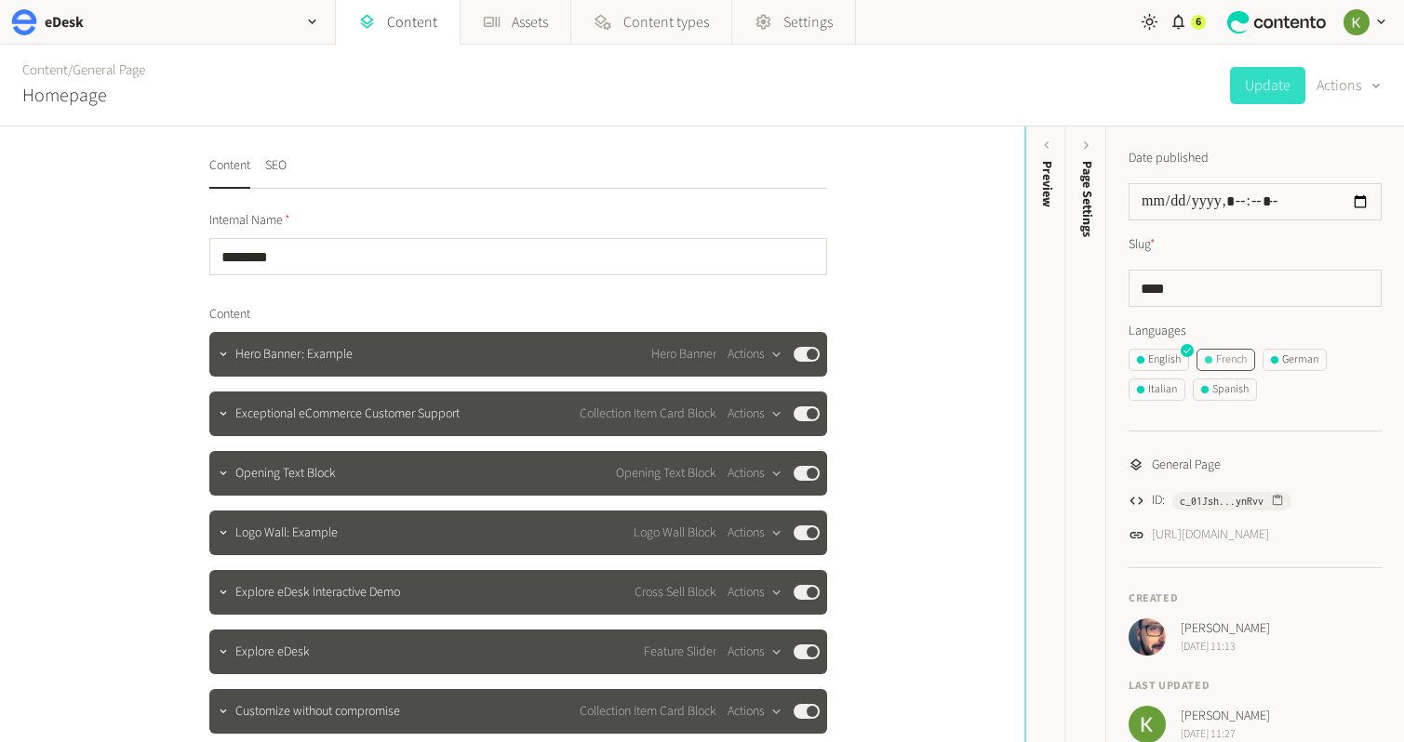
click at [1236, 363] on div "French" at bounding box center [1225, 360] width 42 height 17
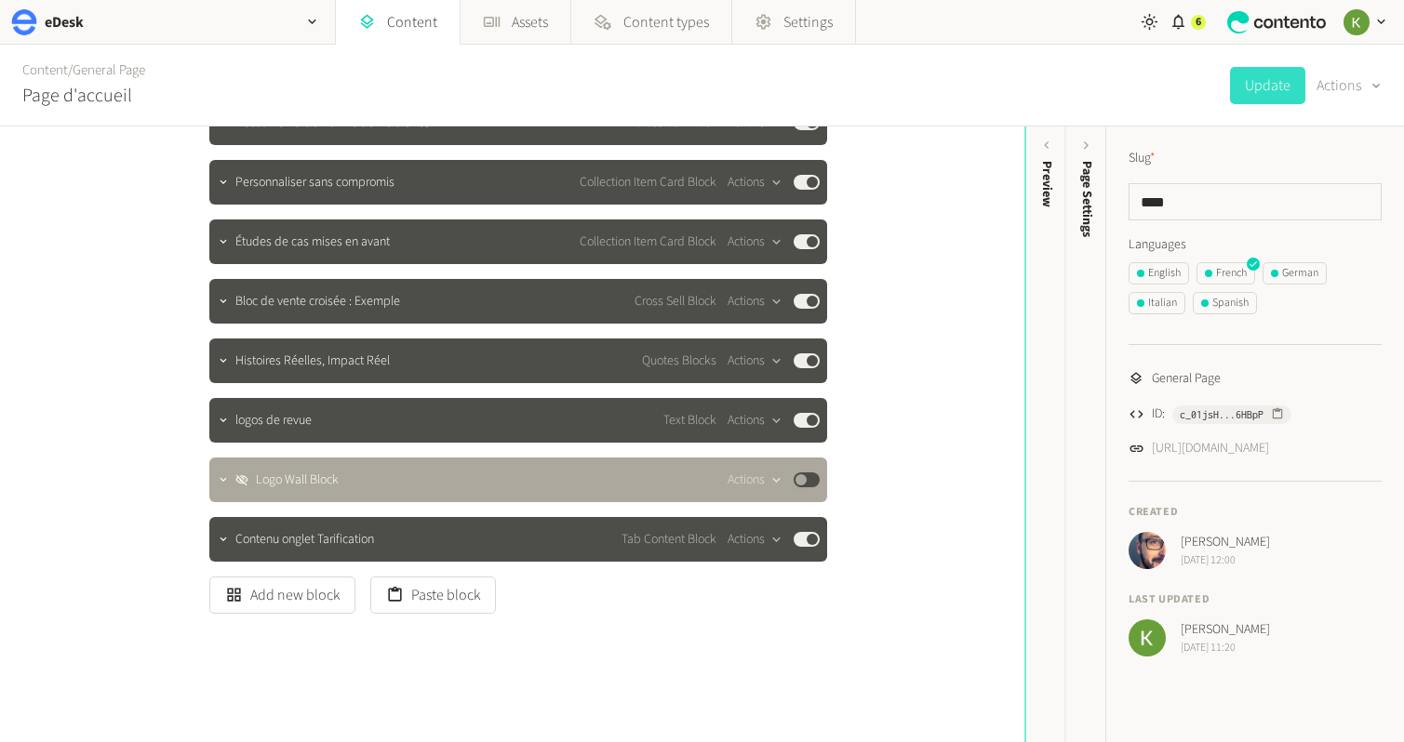
scroll to position [550, 0]
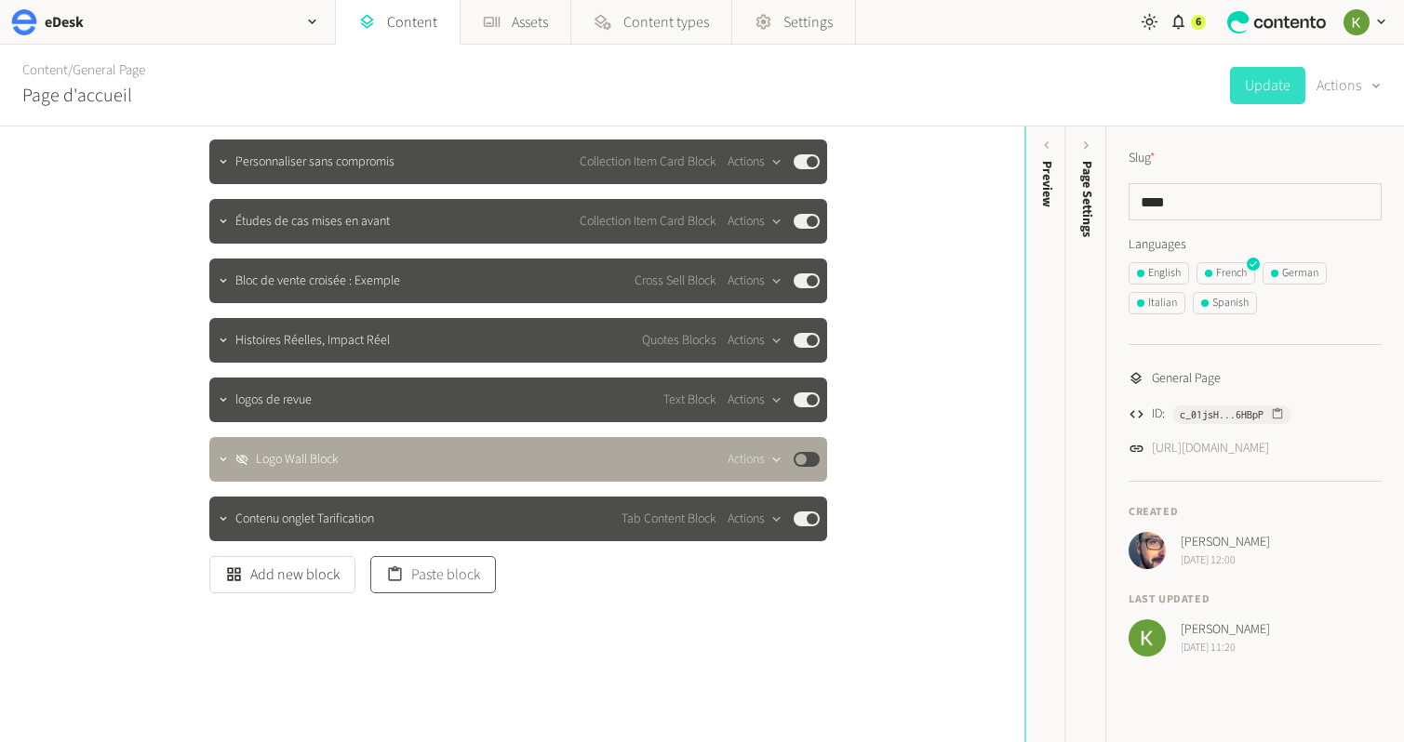
click at [445, 576] on button "Paste block" at bounding box center [433, 574] width 126 height 37
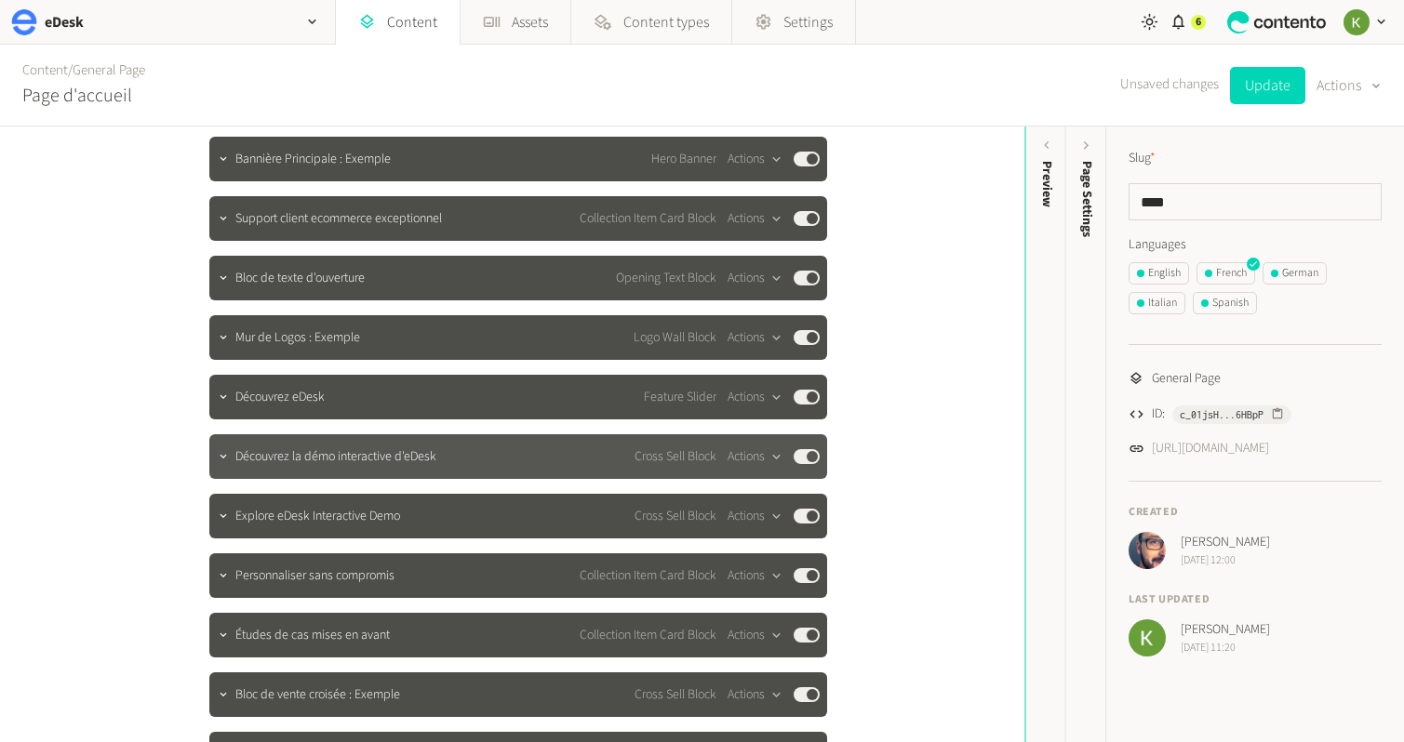
scroll to position [135, 0]
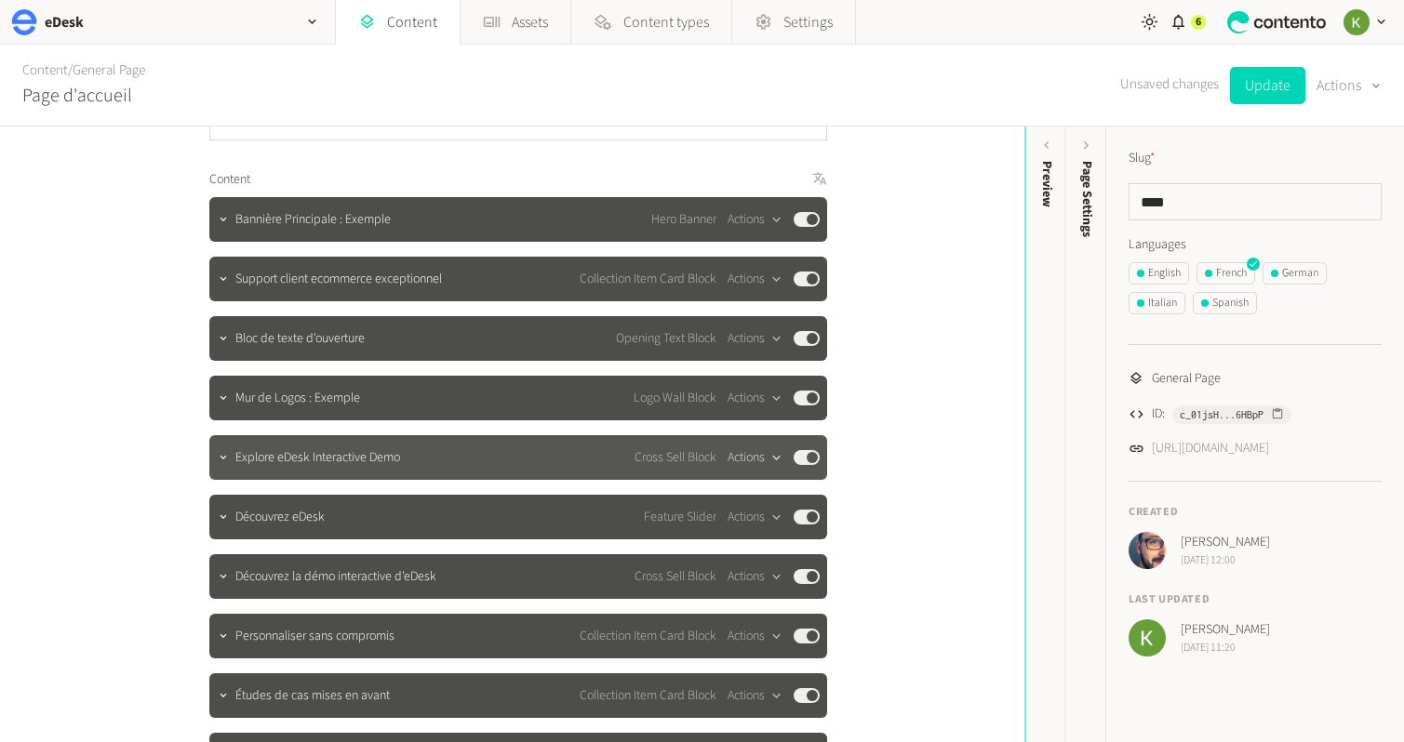
click at [771, 457] on icon "button" at bounding box center [776, 458] width 16 height 16
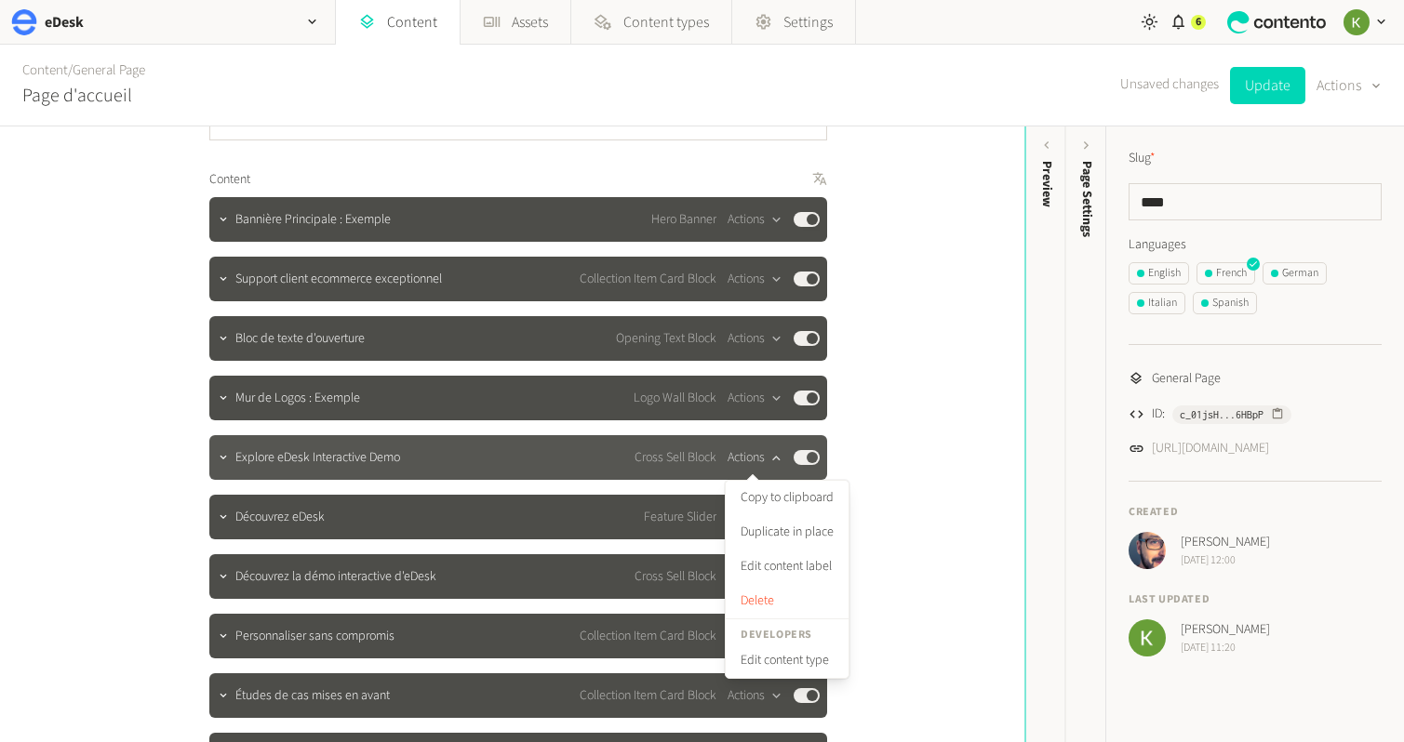
click at [772, 451] on icon "button" at bounding box center [776, 458] width 16 height 16
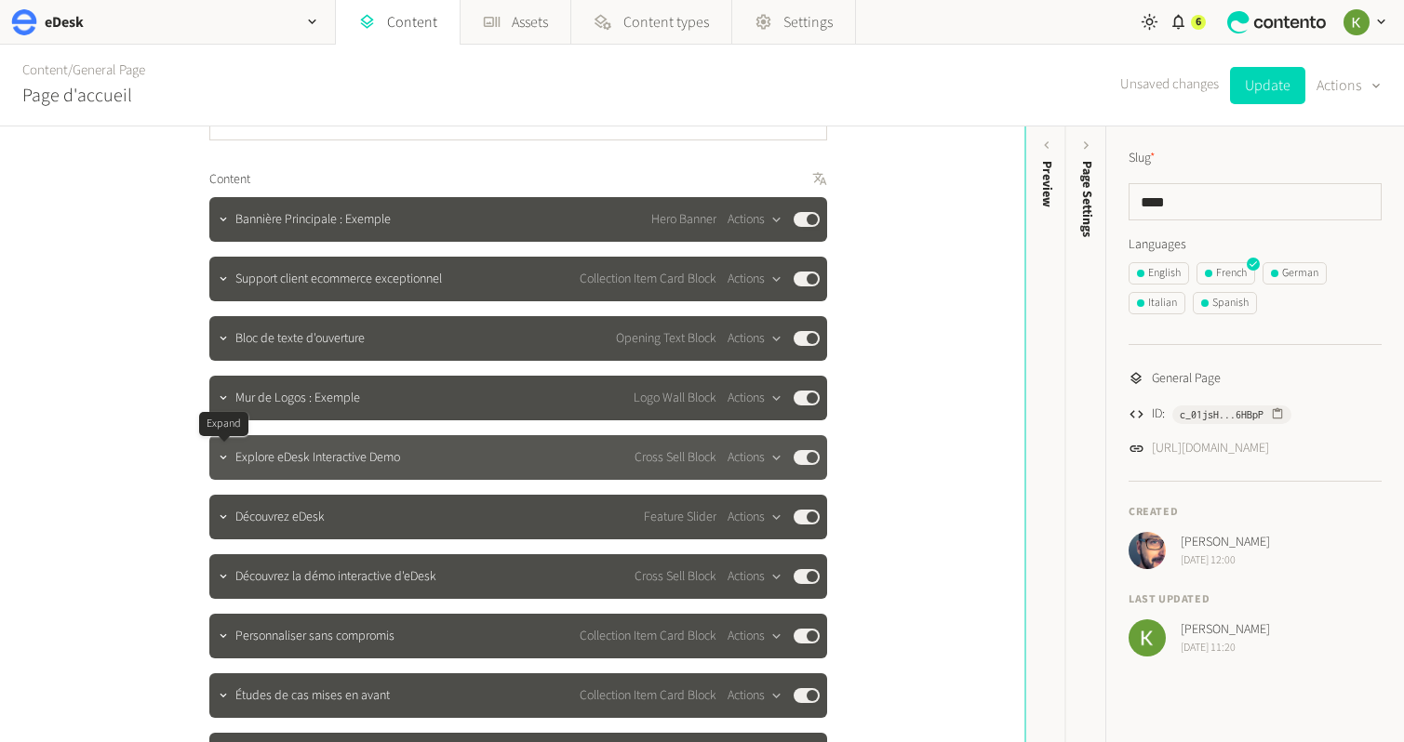
click at [223, 459] on icon "button" at bounding box center [223, 457] width 7 height 4
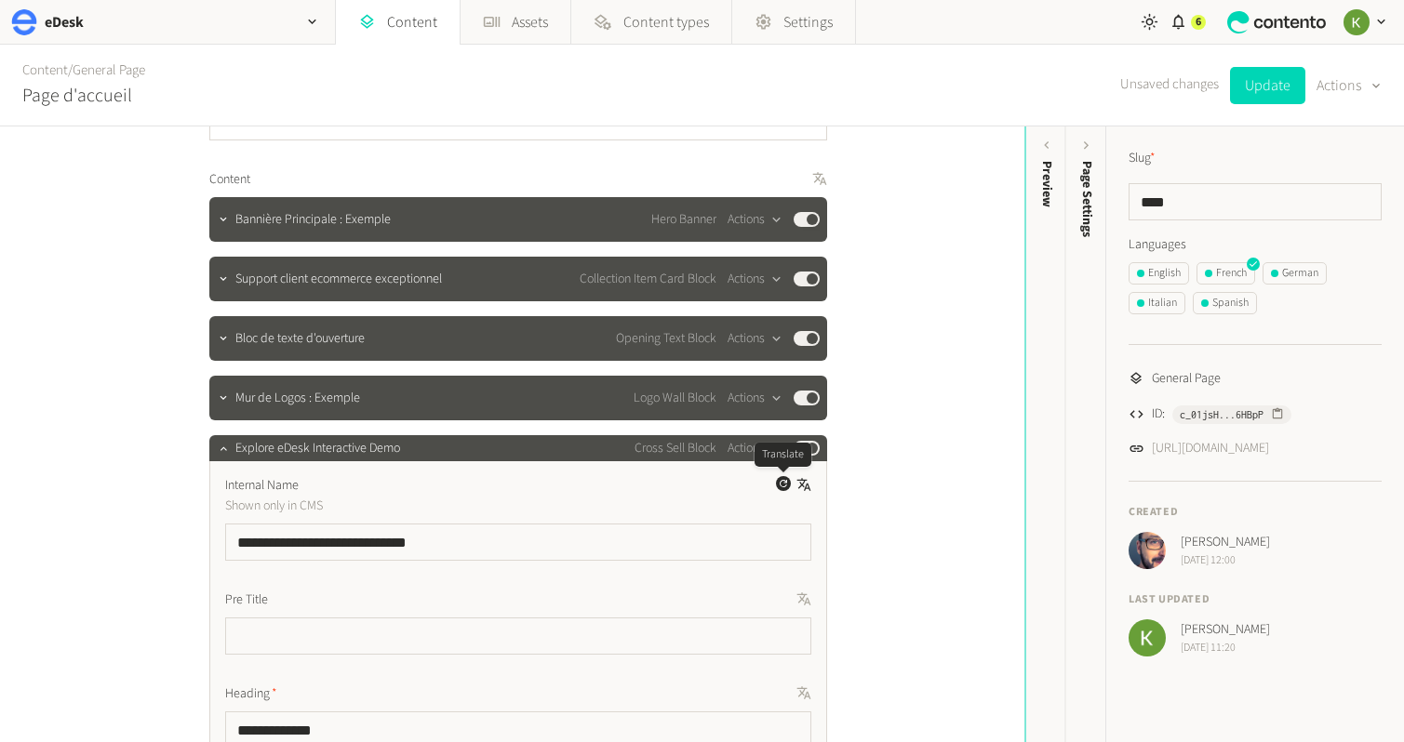
click at [780, 485] on icon "button" at bounding box center [783, 483] width 11 height 11
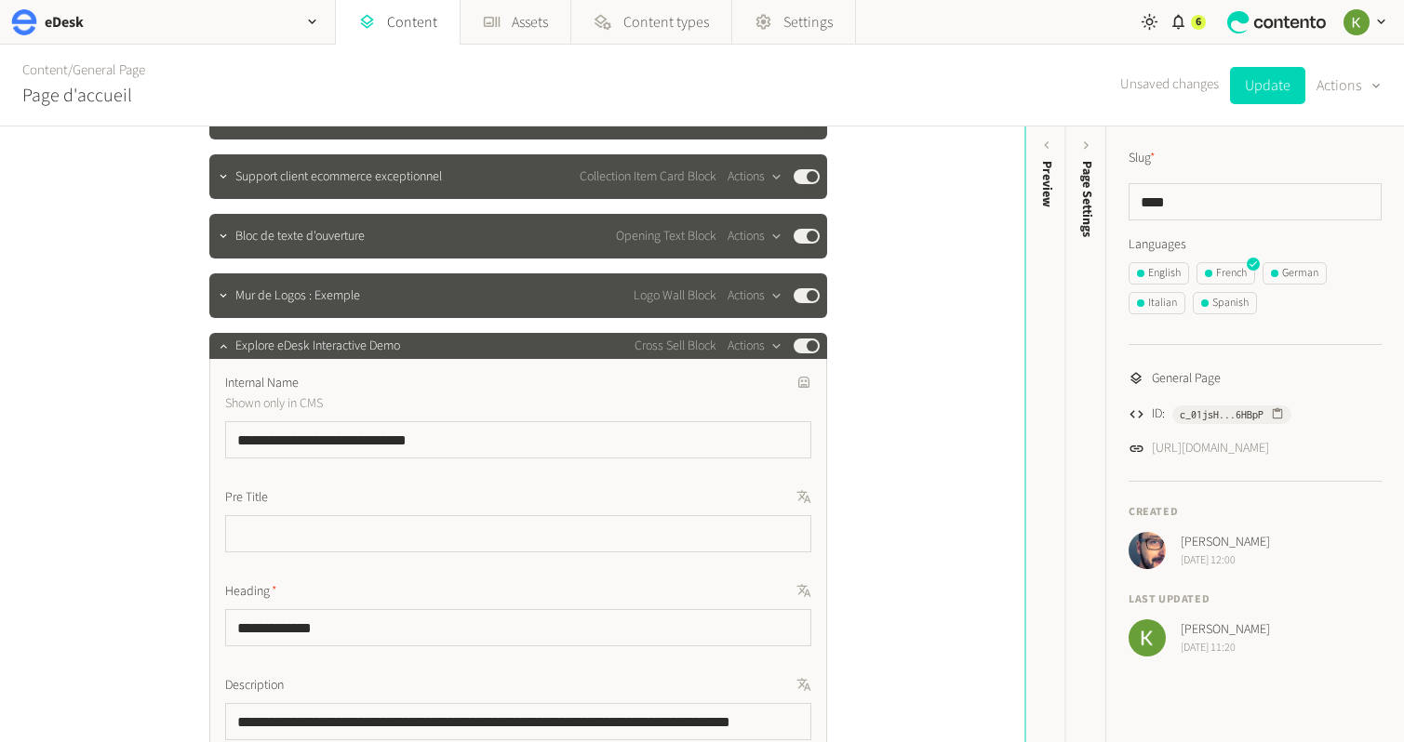
scroll to position [249, 0]
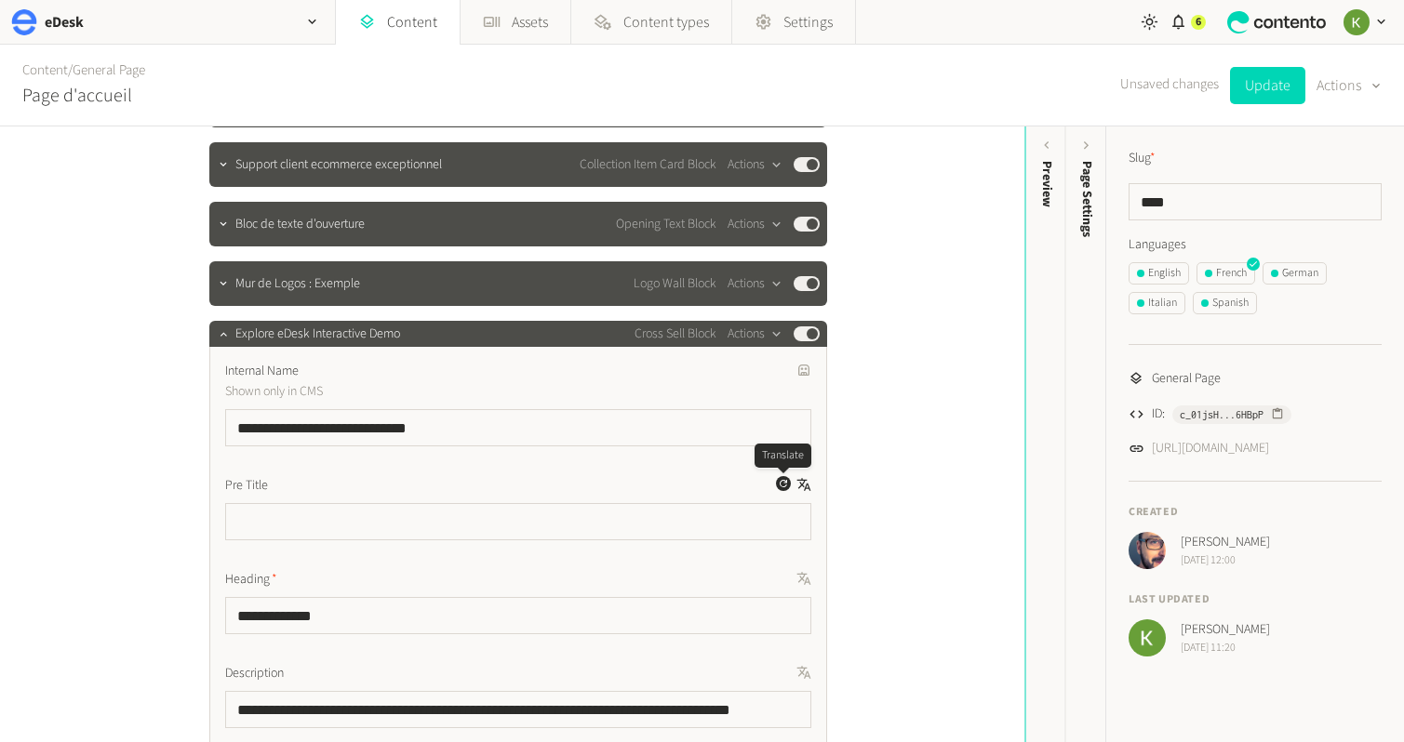
click at [783, 487] on icon "button" at bounding box center [783, 483] width 11 height 11
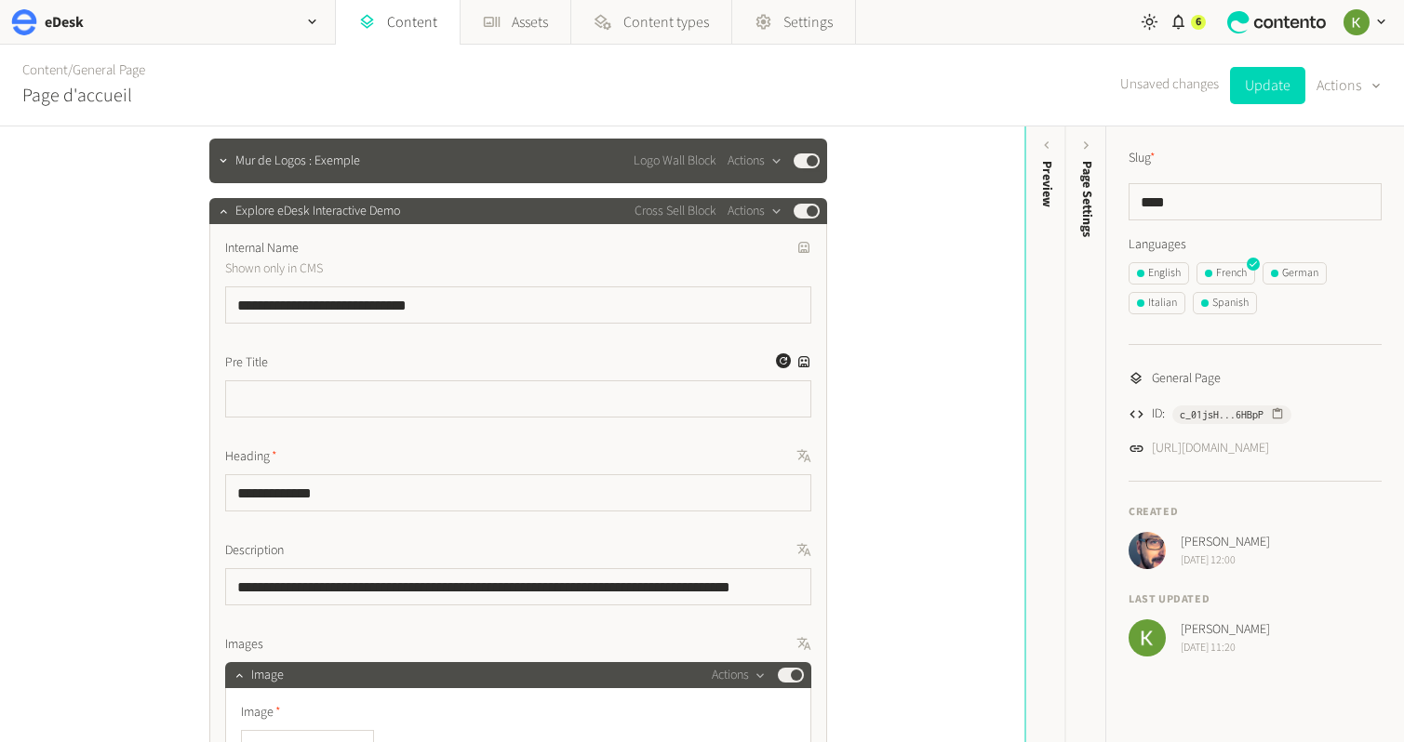
scroll to position [461, 0]
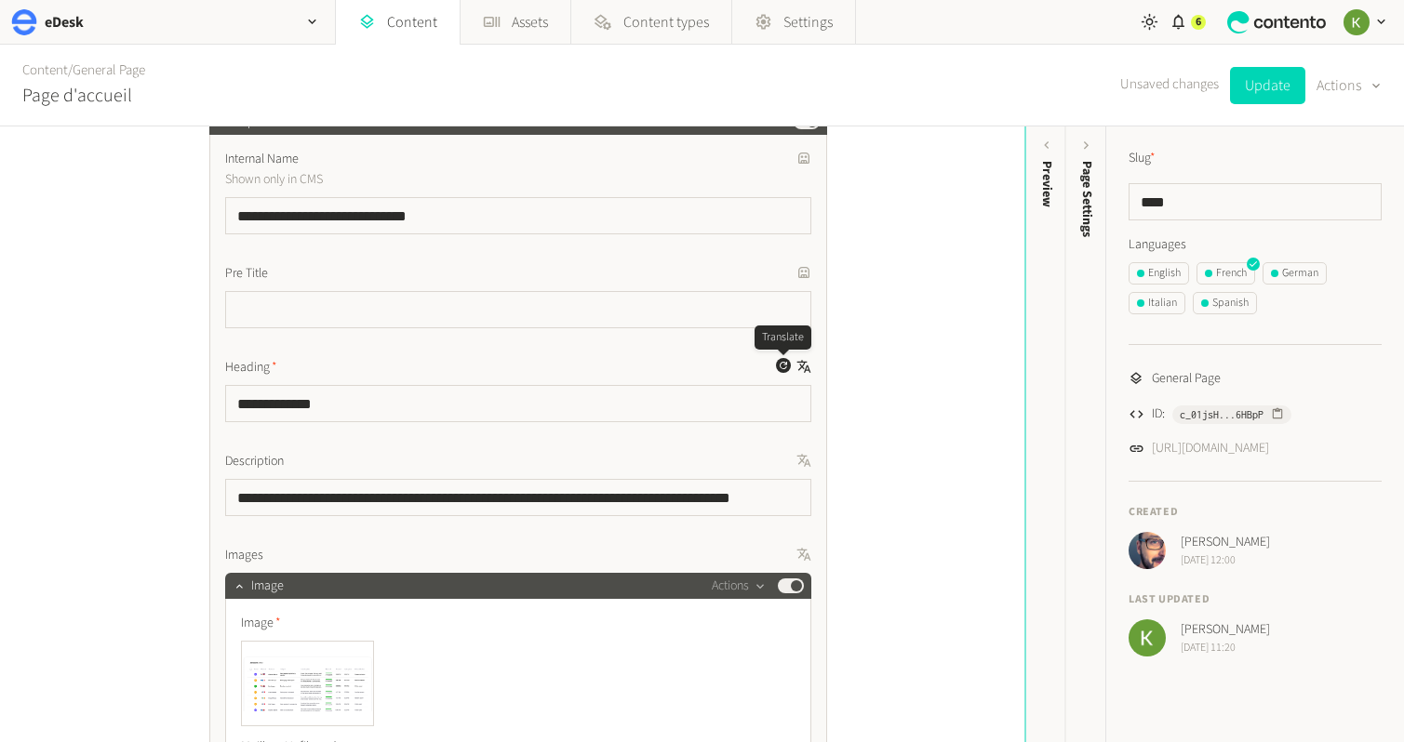
click at [778, 369] on icon "button" at bounding box center [783, 365] width 11 height 11
click at [778, 462] on icon "button" at bounding box center [783, 459] width 11 height 11
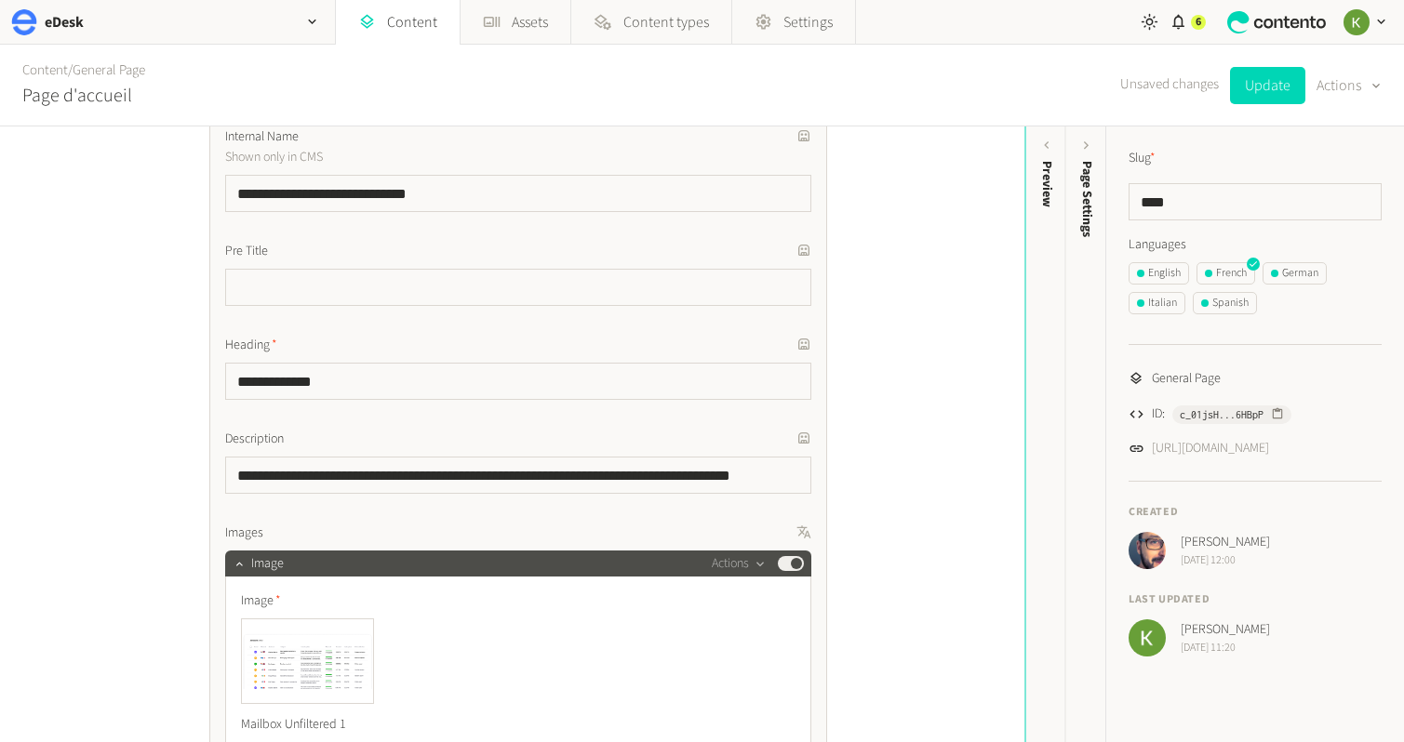
scroll to position [324, 0]
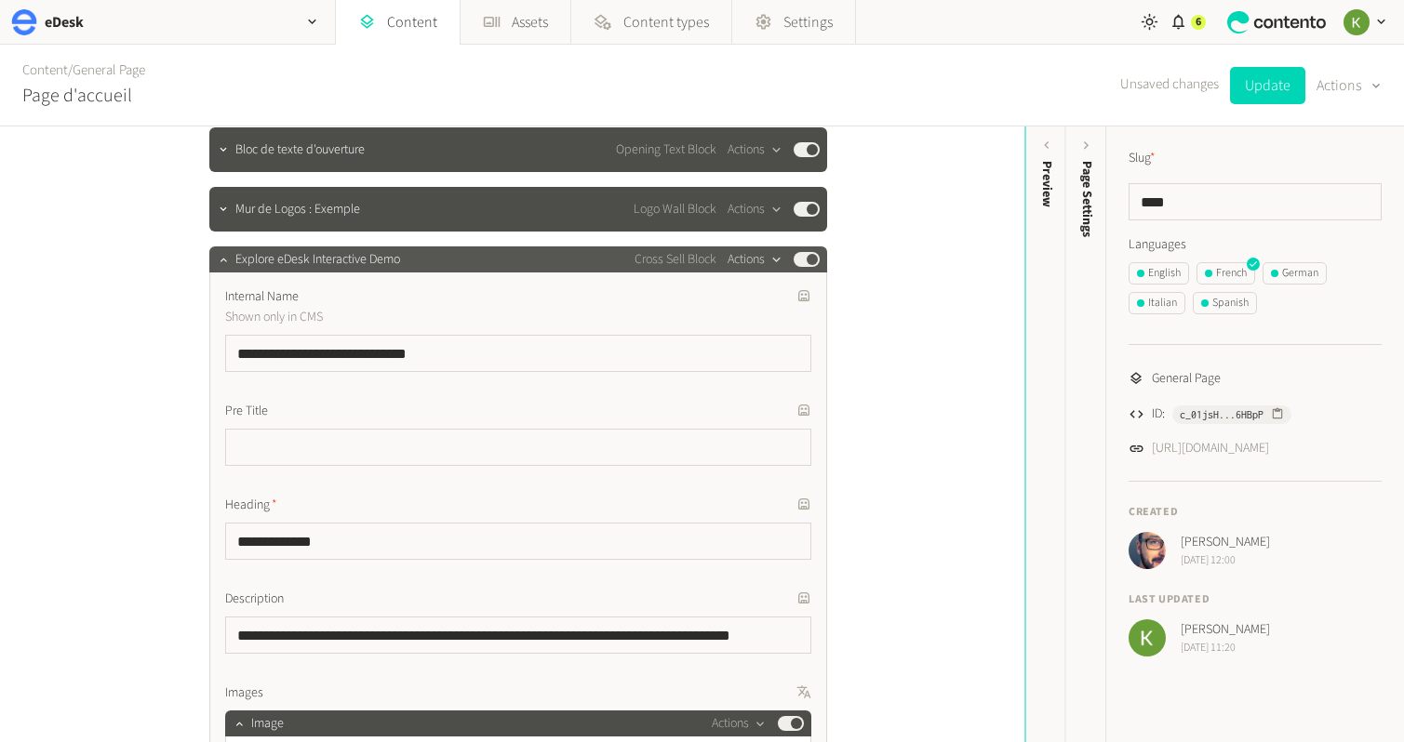
click at [778, 259] on icon "button" at bounding box center [775, 260] width 7 height 5
click at [756, 396] on button "Delete" at bounding box center [786, 403] width 123 height 34
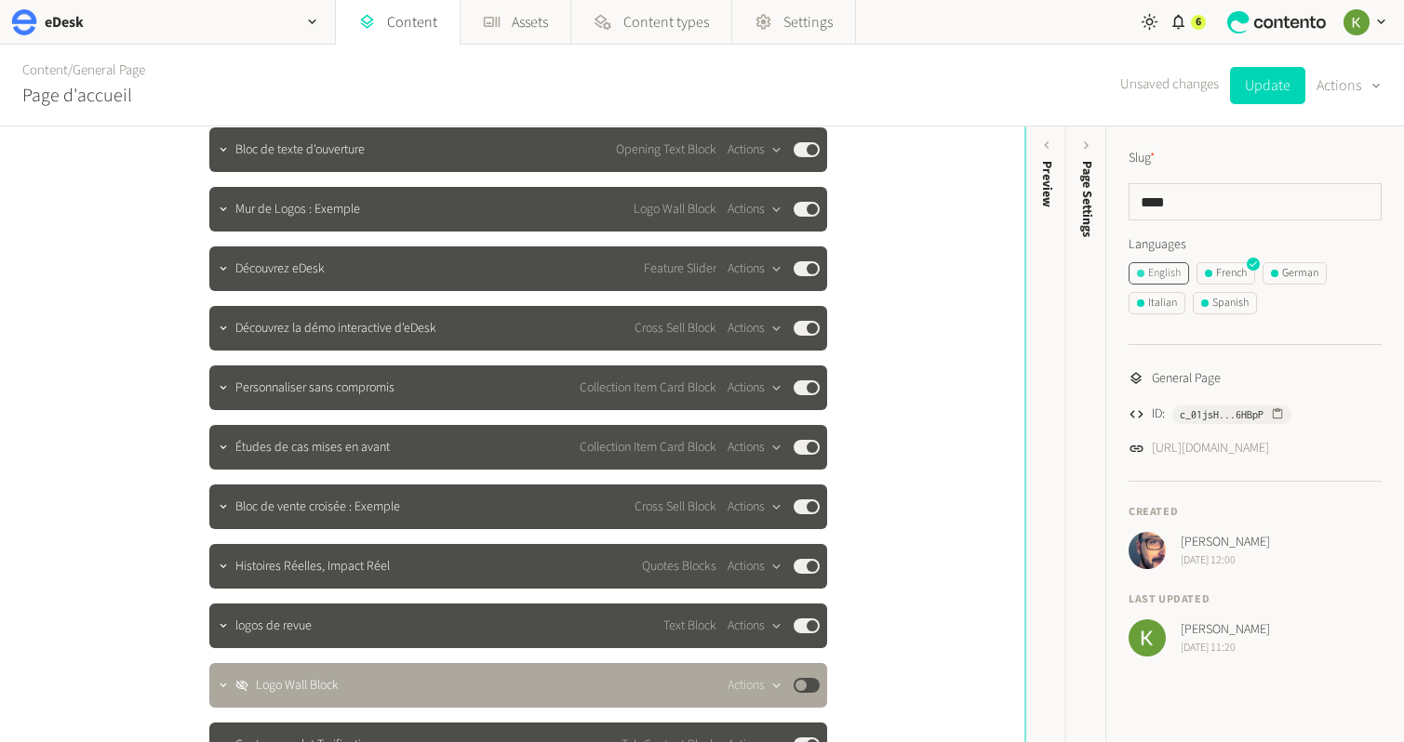
click at [1152, 276] on div "English" at bounding box center [1159, 273] width 44 height 17
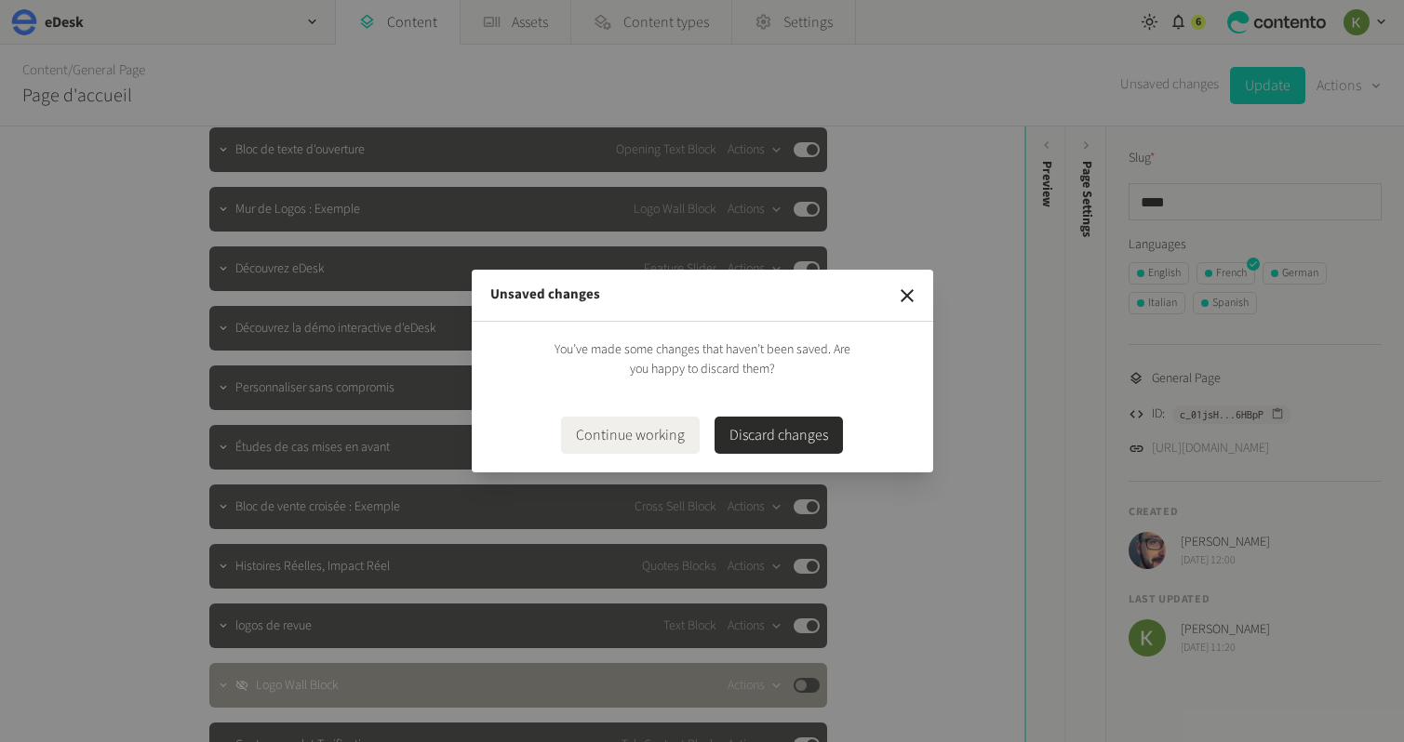
click at [789, 444] on button "Discard changes" at bounding box center [778, 435] width 128 height 37
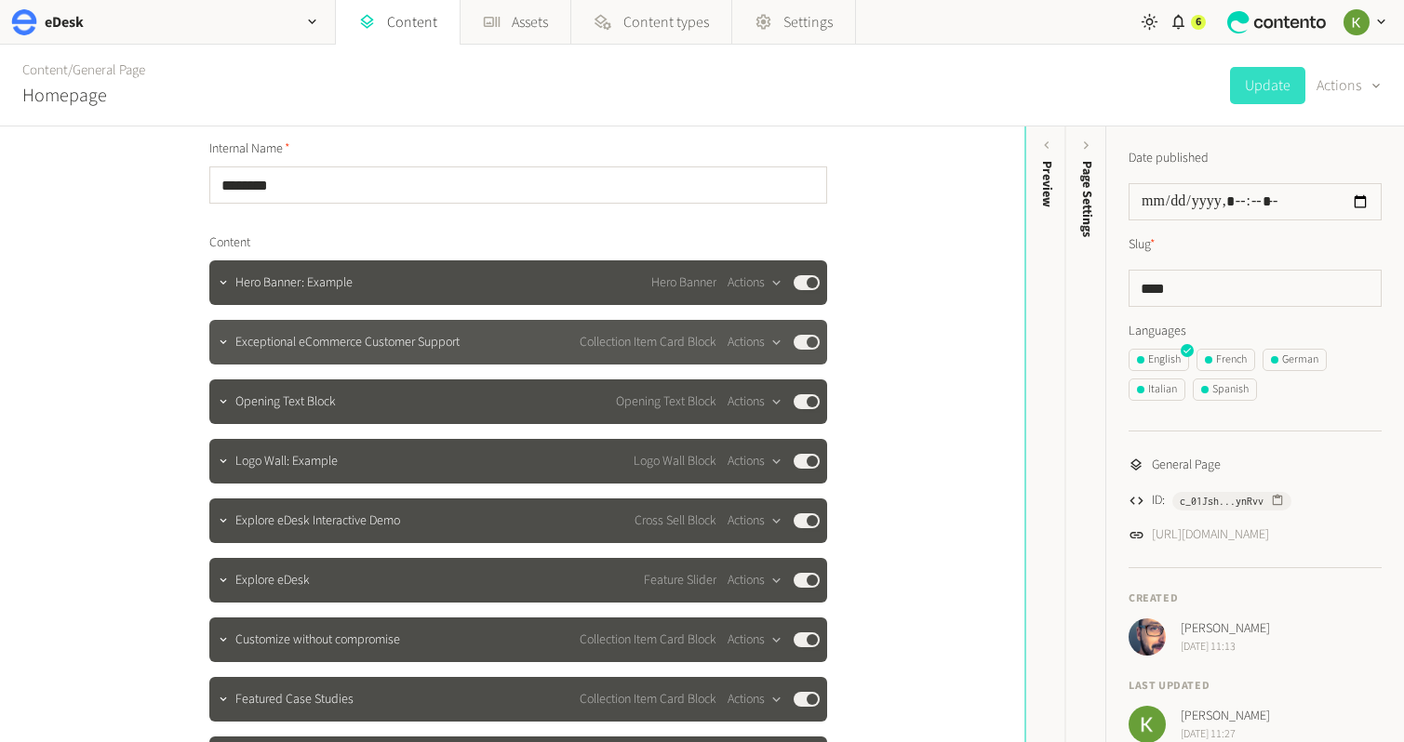
scroll to position [48, 0]
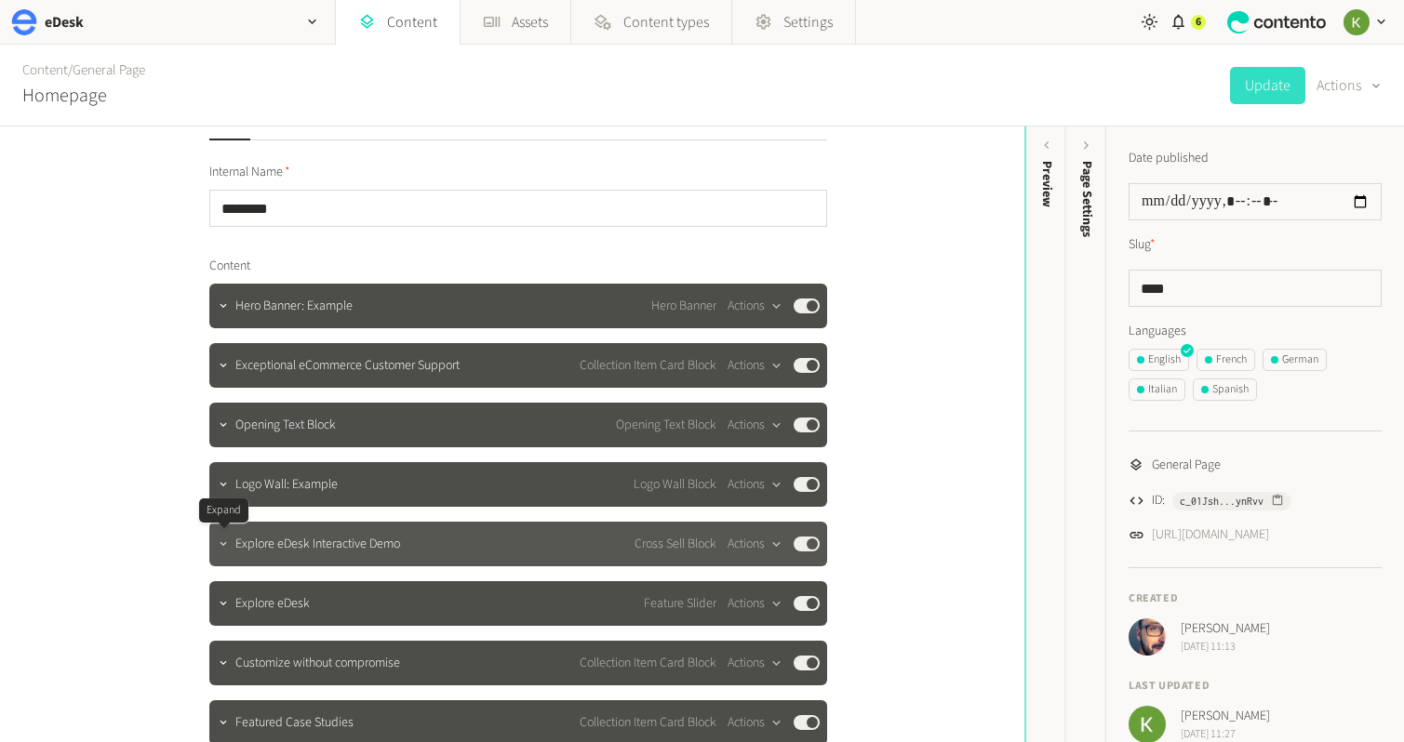
click at [226, 546] on icon "button" at bounding box center [223, 544] width 13 height 13
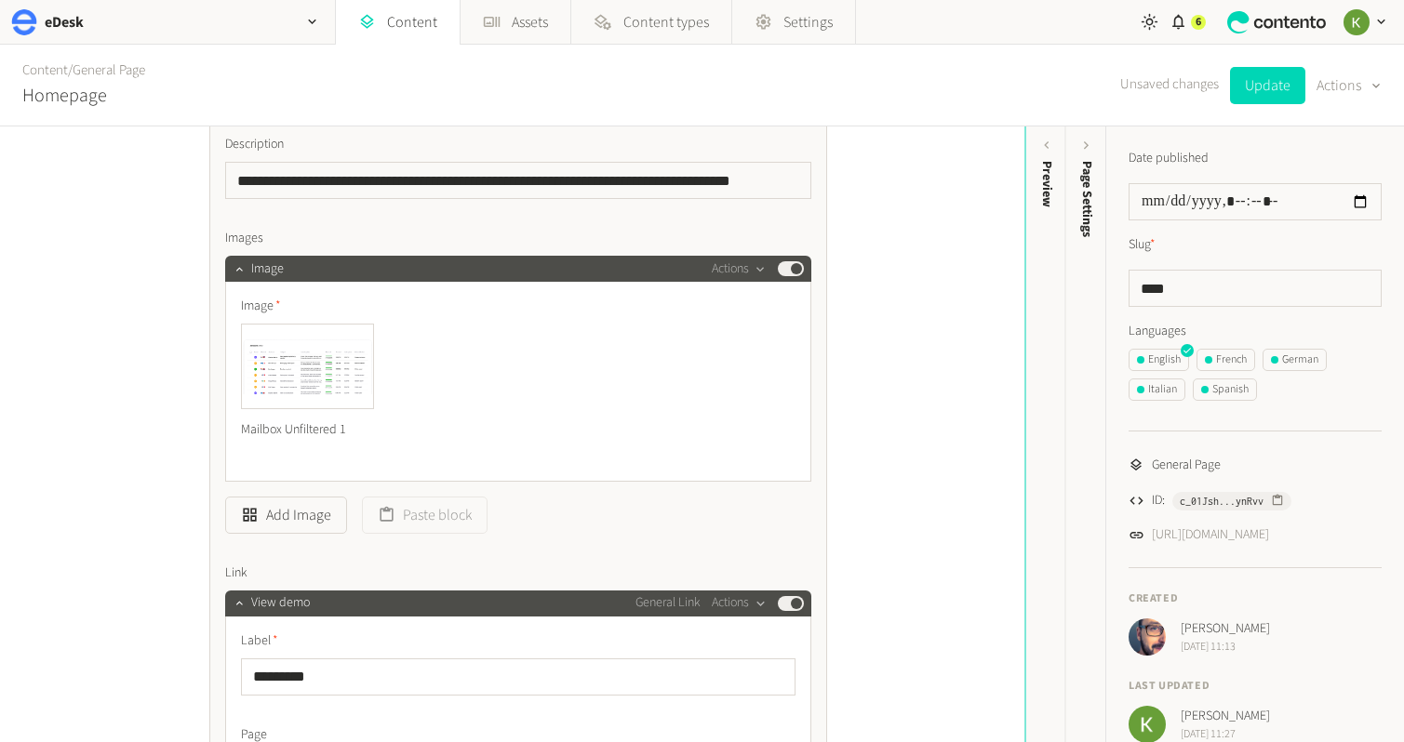
scroll to position [956, 0]
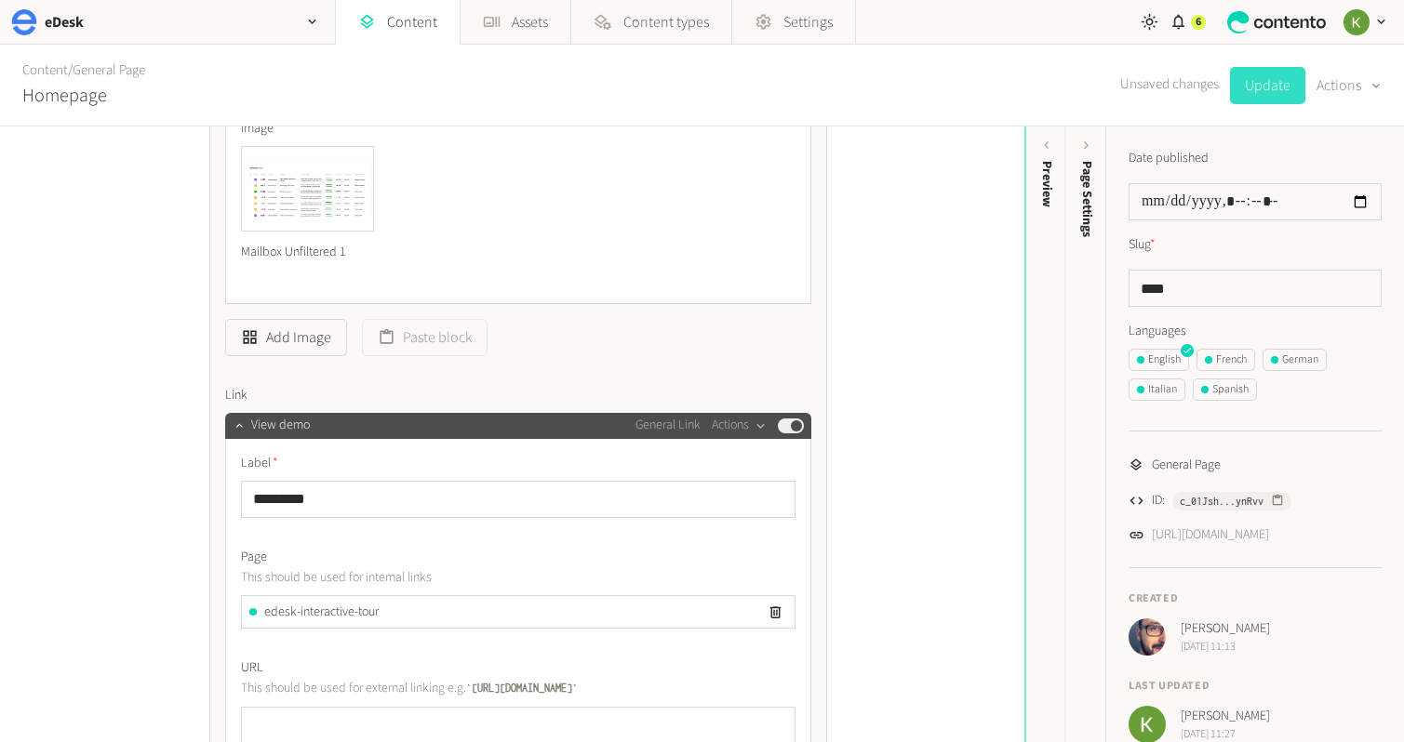
click at [1271, 94] on button "Update" at bounding box center [1267, 85] width 75 height 37
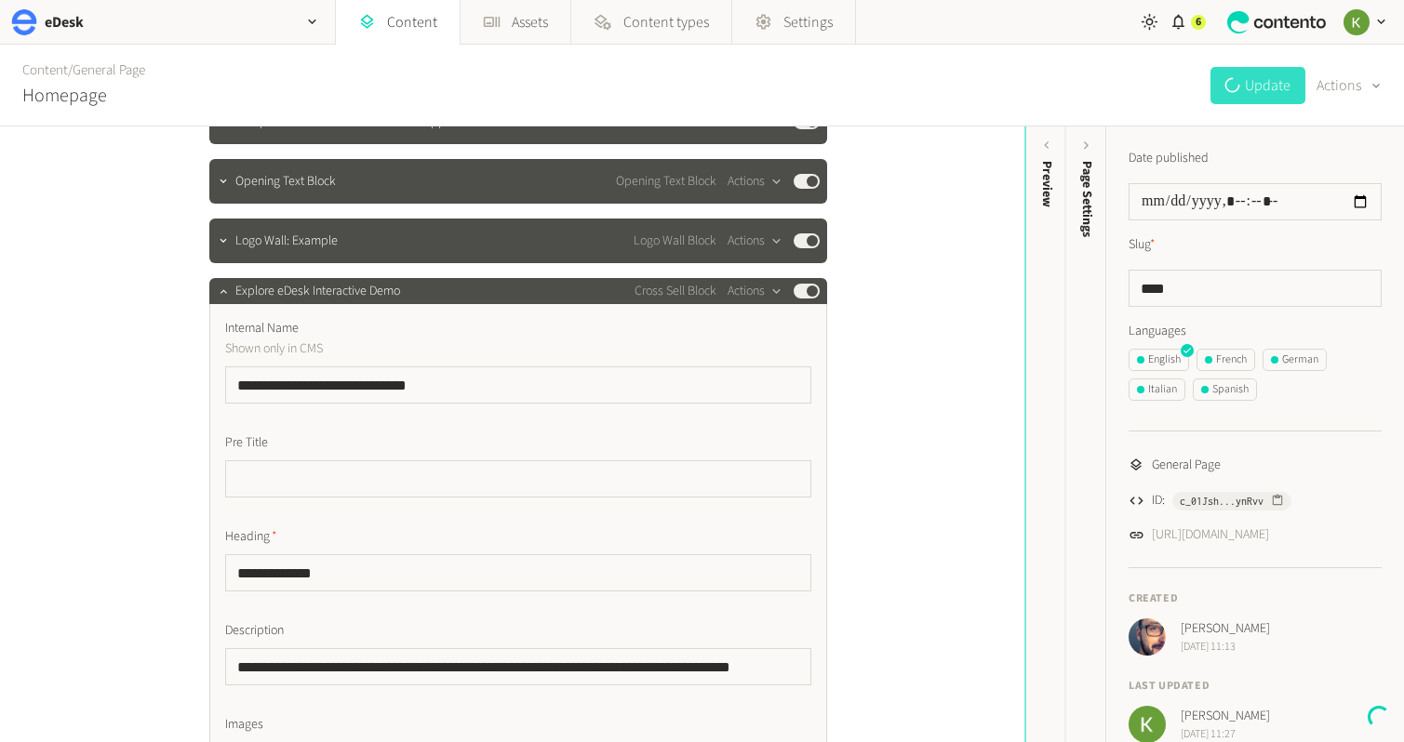
scroll to position [0, 0]
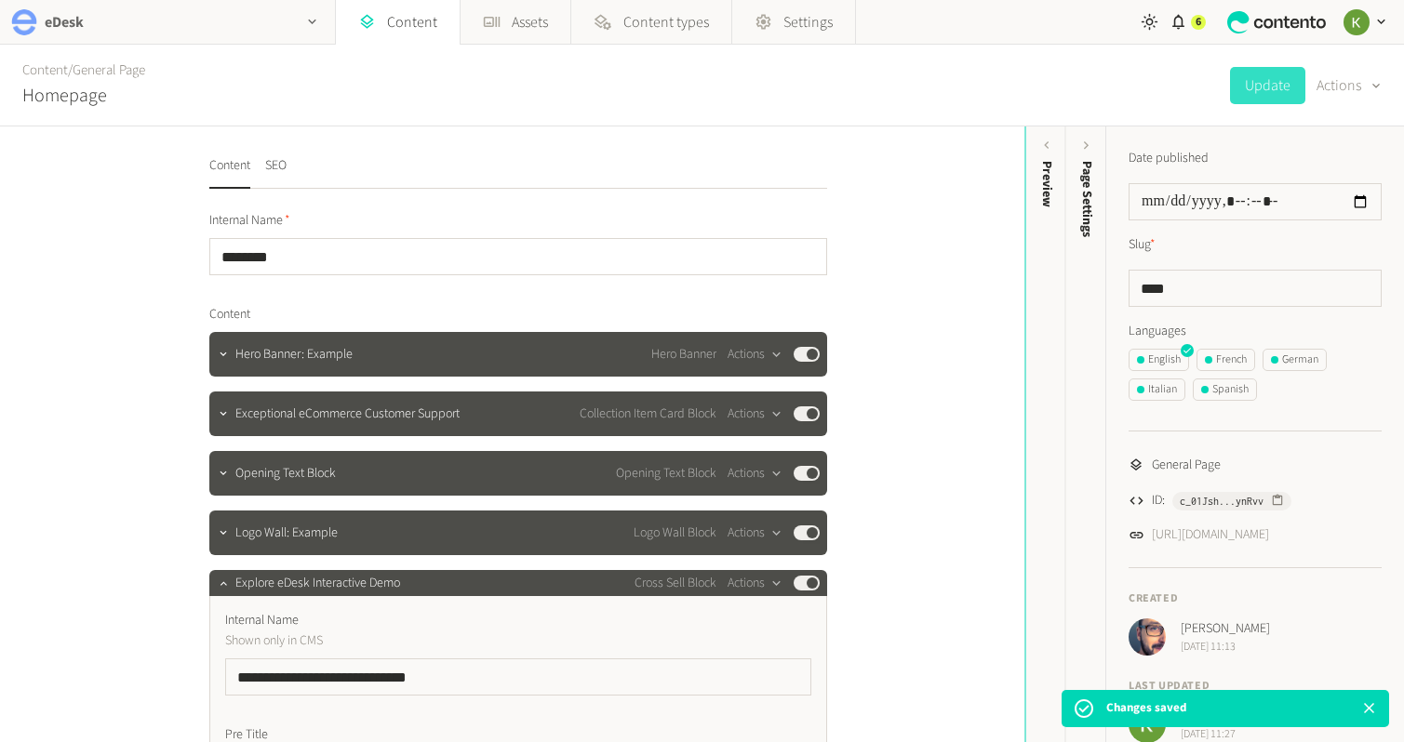
click at [251, 23] on div "eDesk" at bounding box center [167, 22] width 335 height 44
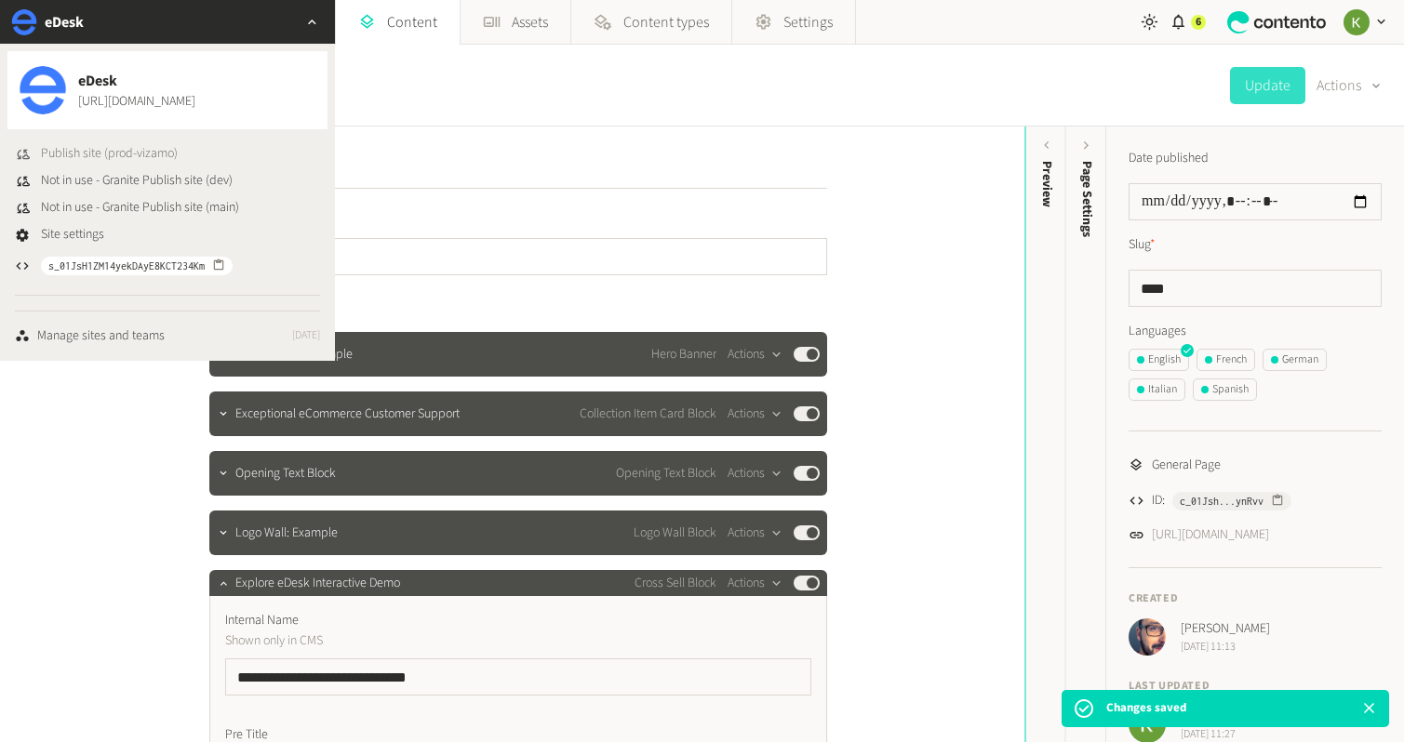
click at [132, 149] on span "Publish site (prod-vizamo)" at bounding box center [109, 154] width 137 height 20
